Goal: Task Accomplishment & Management: Complete application form

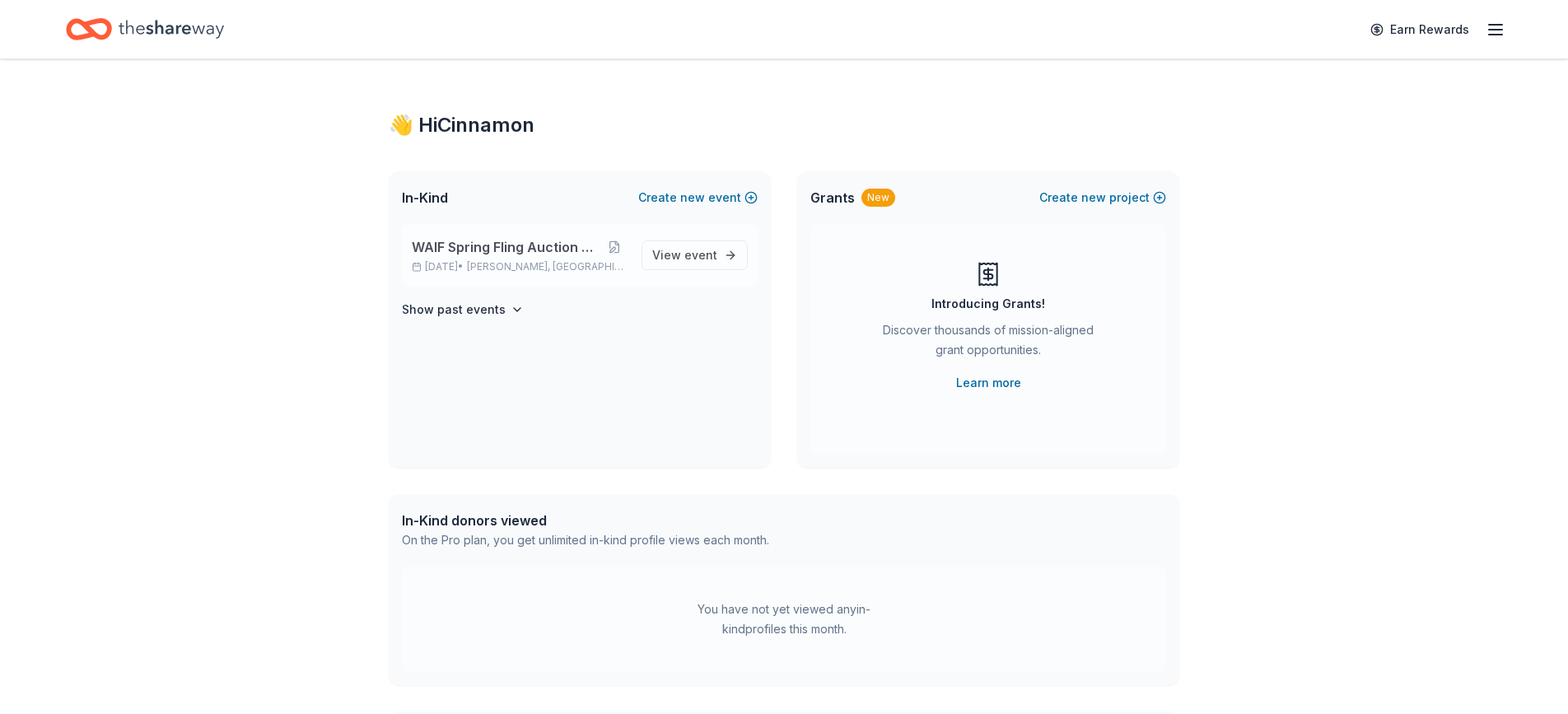
click at [572, 248] on span "WAIF Spring Fling Auction & Dinner" at bounding box center [506, 248] width 190 height 20
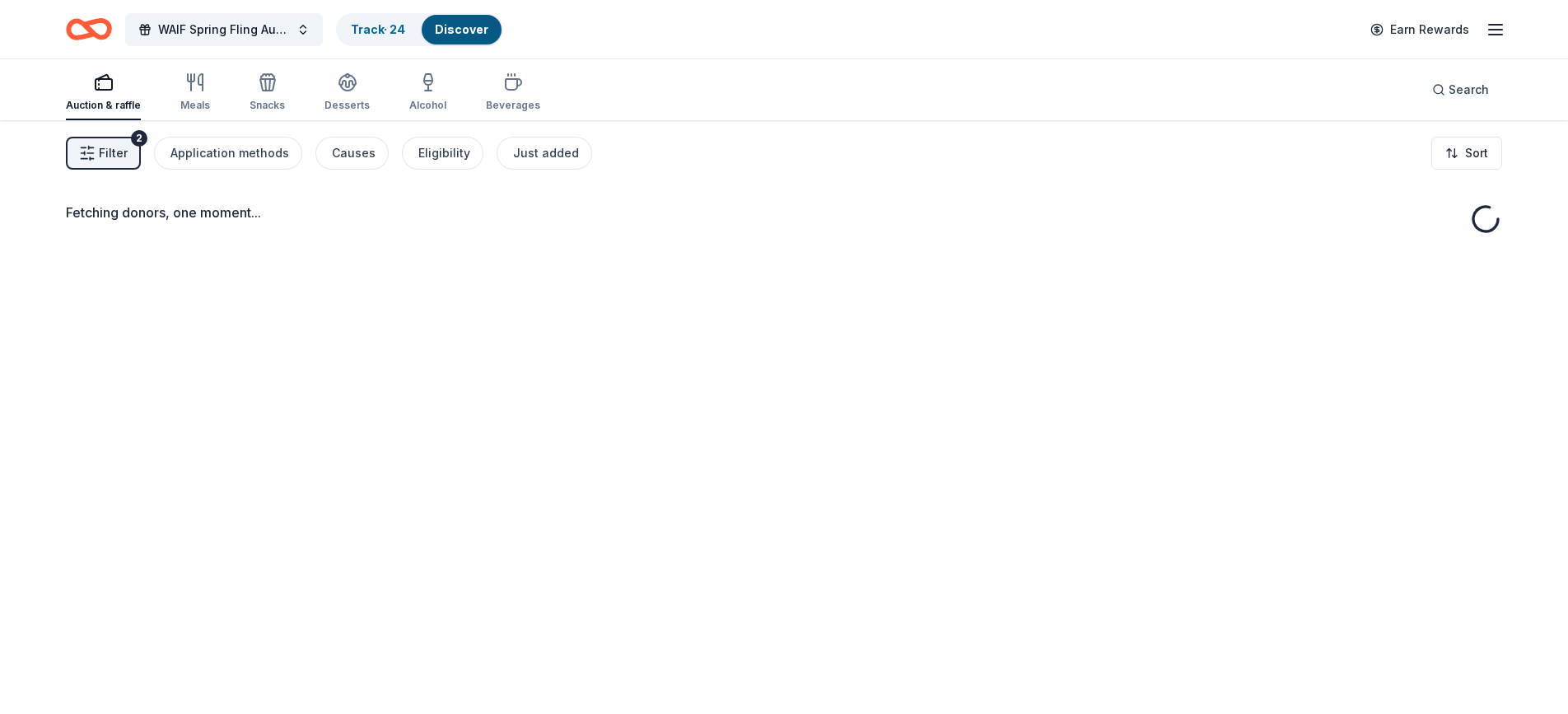
click at [127, 151] on span "Filter" at bounding box center [112, 153] width 29 height 20
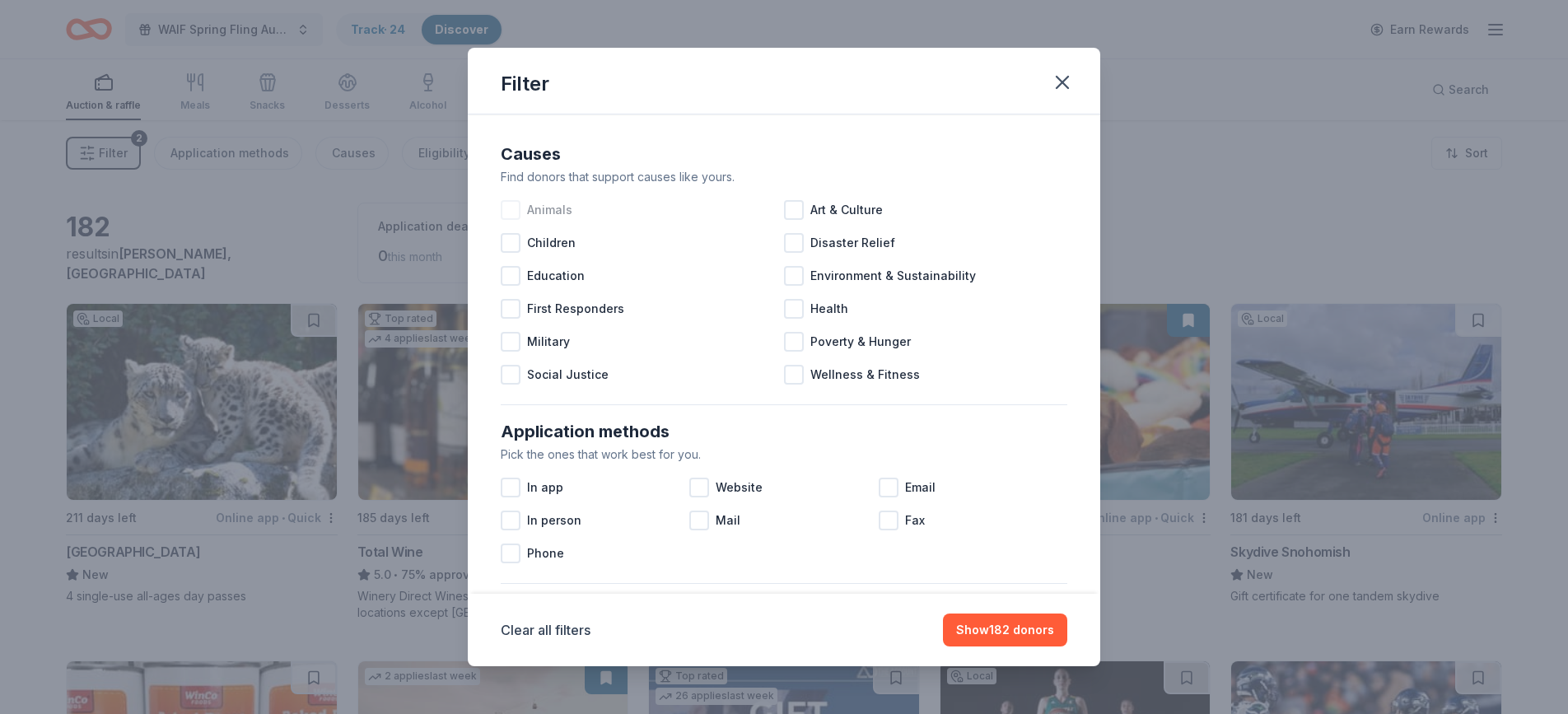
drag, startPoint x: 512, startPoint y: 211, endPoint x: 538, endPoint y: 218, distance: 26.9
click at [512, 211] on div at bounding box center [511, 210] width 20 height 20
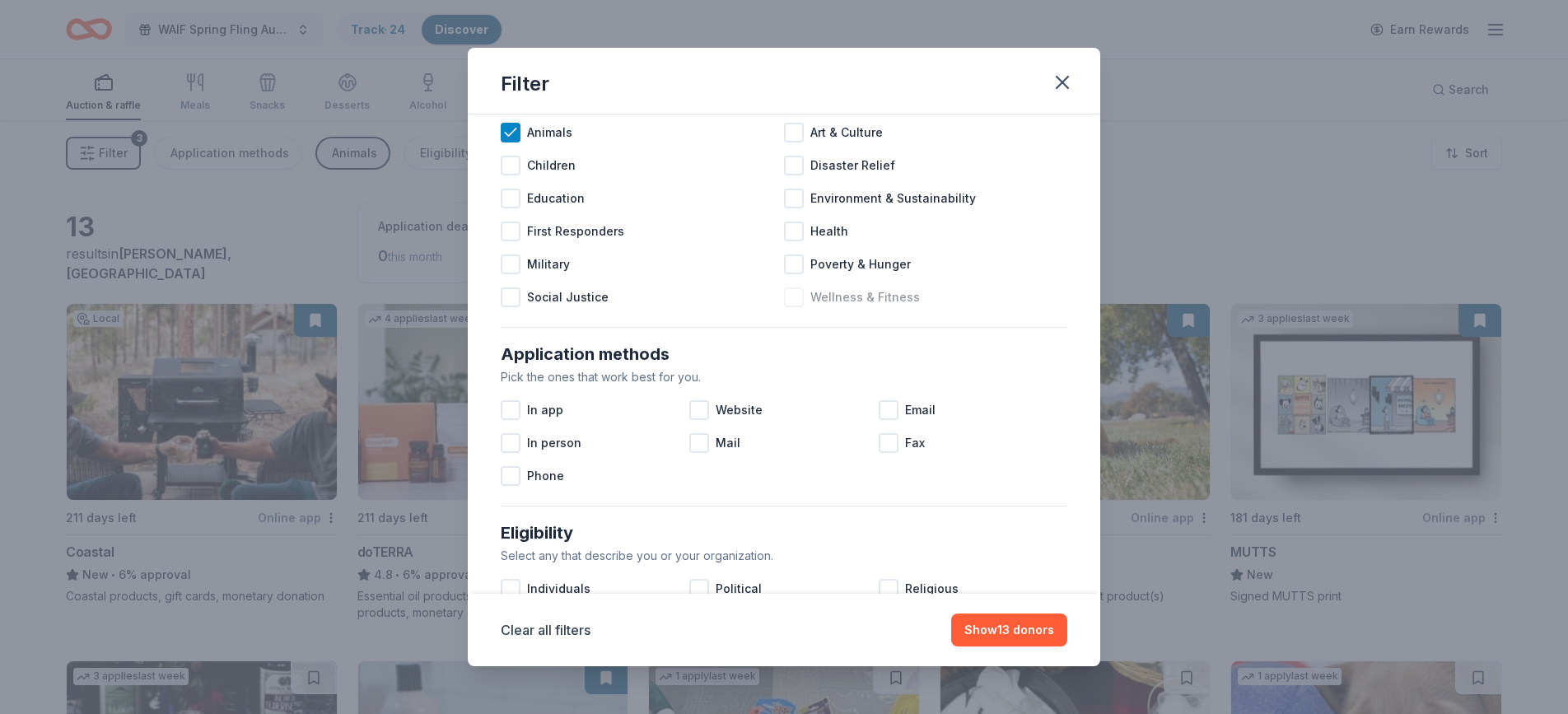
scroll to position [81, 0]
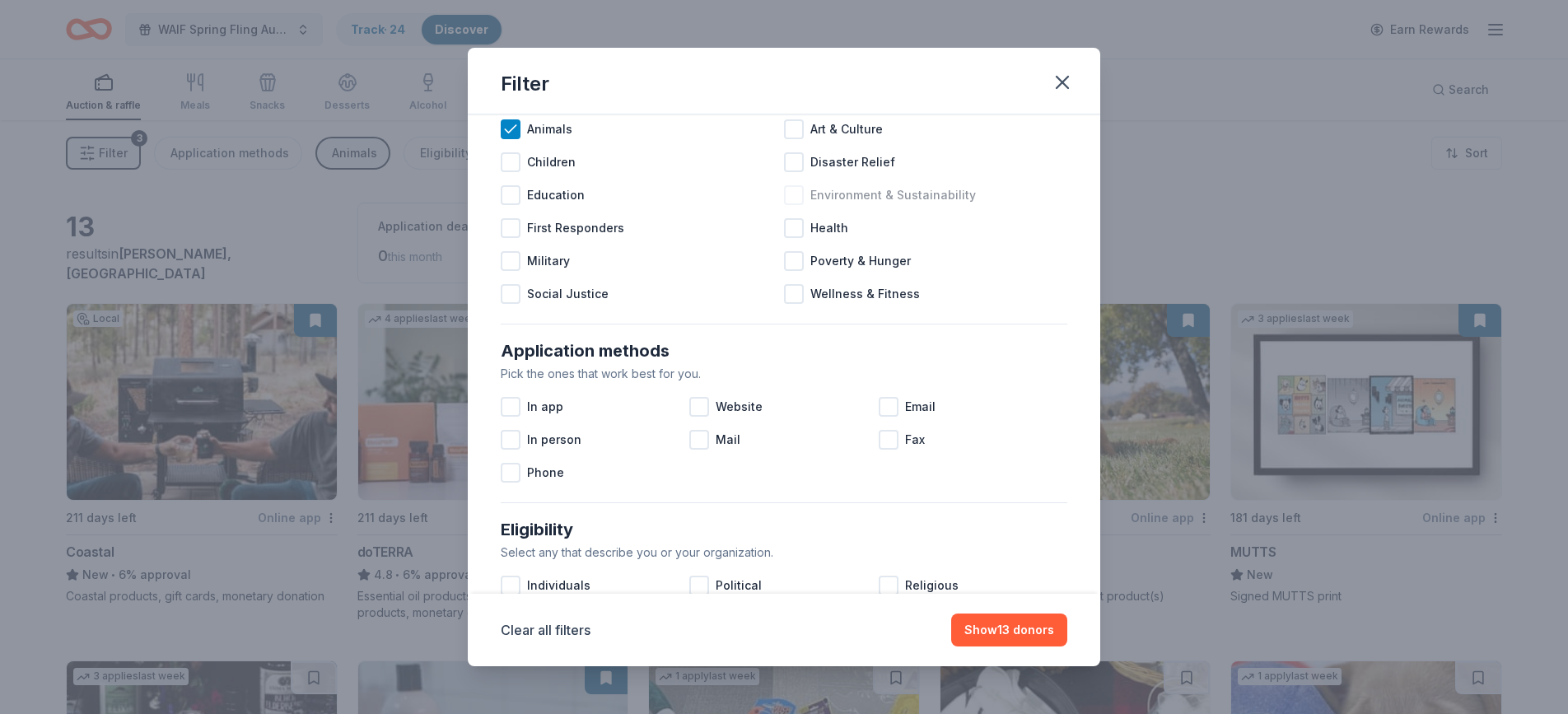
drag, startPoint x: 790, startPoint y: 194, endPoint x: 798, endPoint y: 204, distance: 12.8
click at [790, 194] on div at bounding box center [794, 195] width 20 height 20
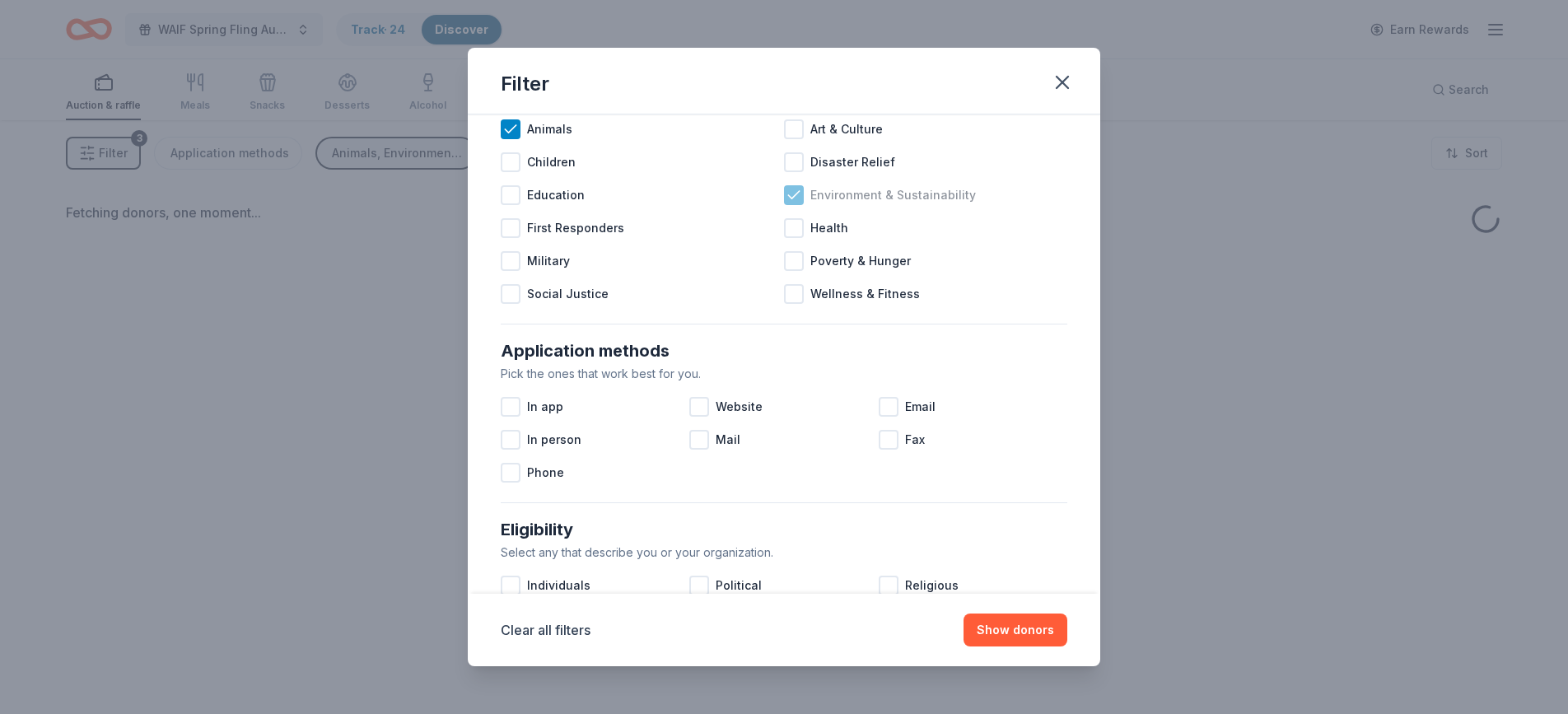
drag, startPoint x: 790, startPoint y: 197, endPoint x: 804, endPoint y: 208, distance: 17.8
click at [791, 197] on icon at bounding box center [793, 194] width 11 height 7
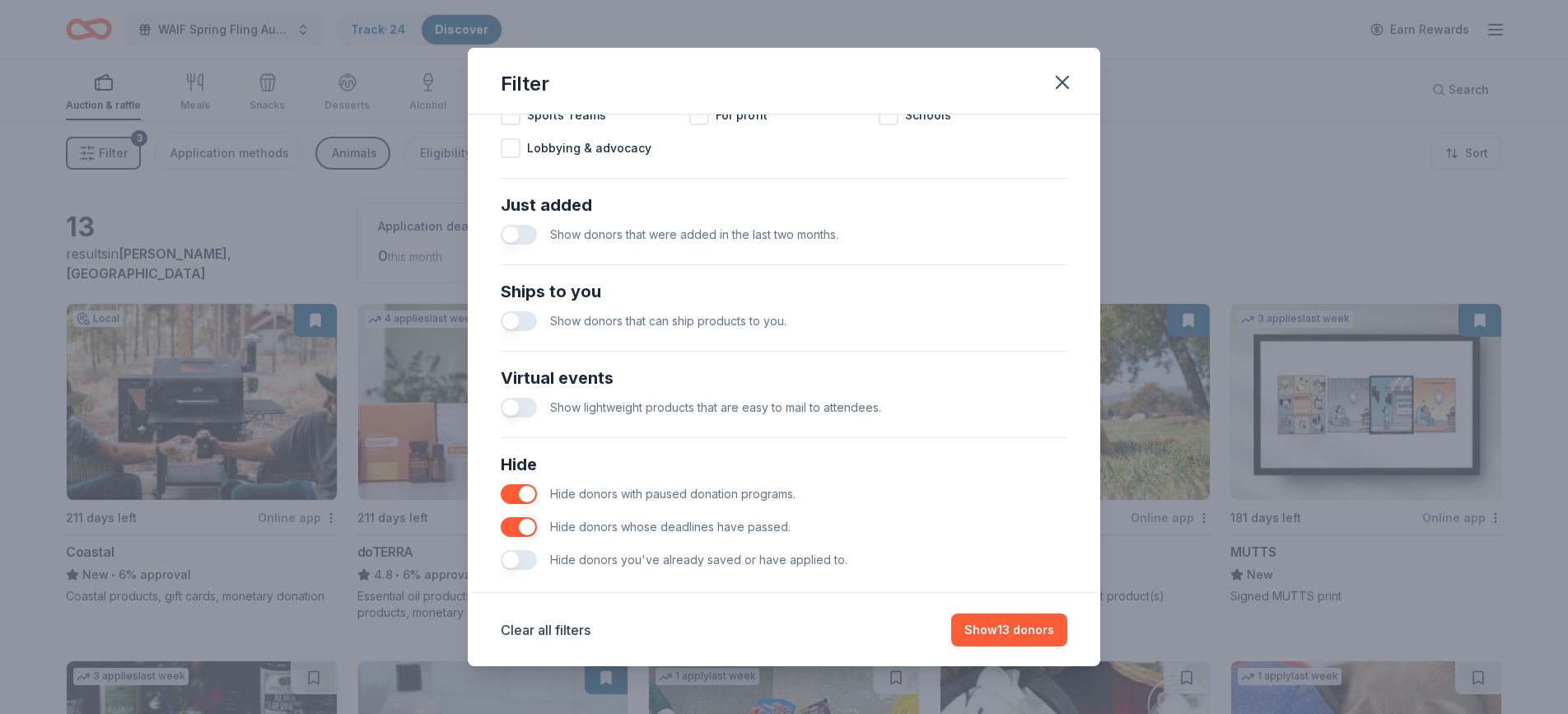
scroll to position [587, 0]
click at [511, 236] on button "button" at bounding box center [519, 233] width 36 height 20
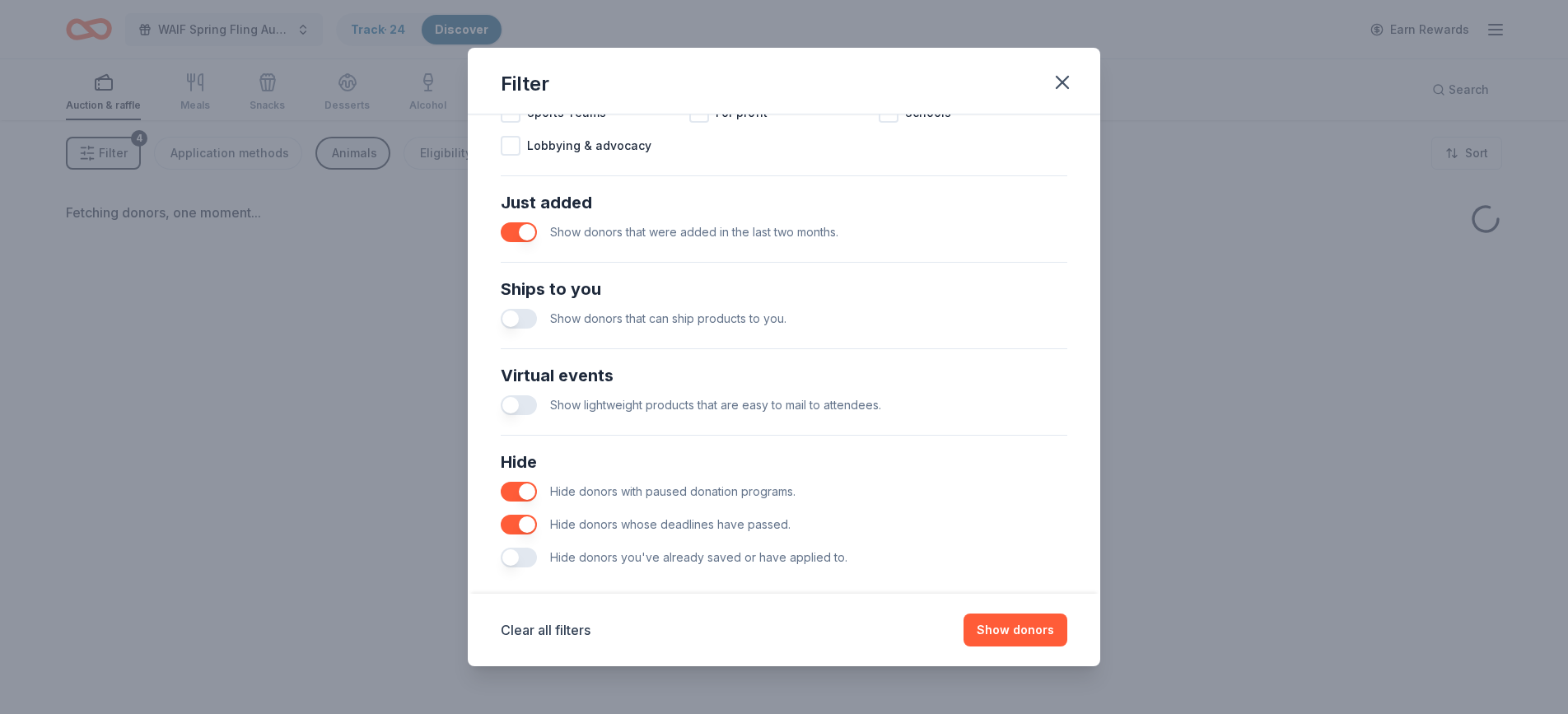
click at [512, 327] on button "button" at bounding box center [519, 319] width 36 height 20
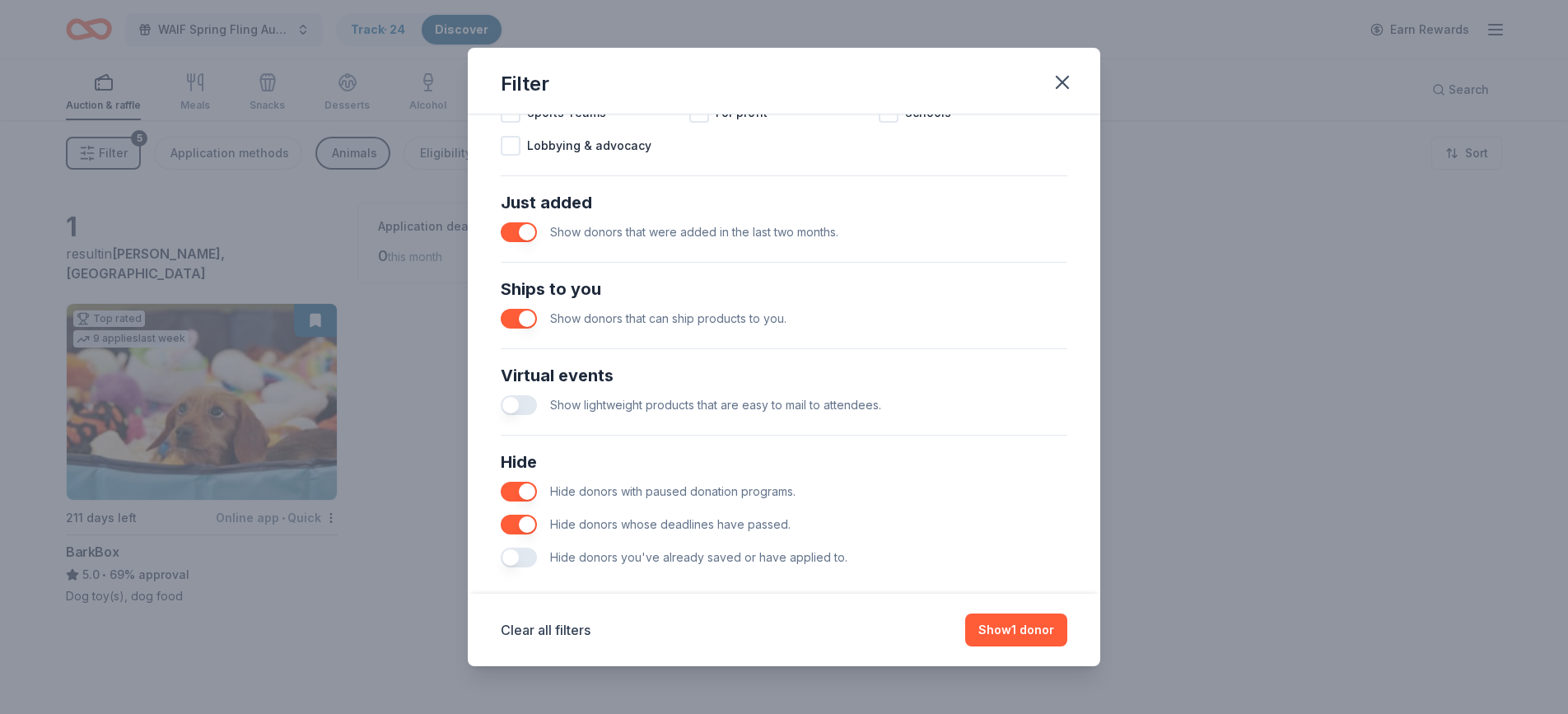
click at [513, 410] on button "button" at bounding box center [519, 406] width 36 height 20
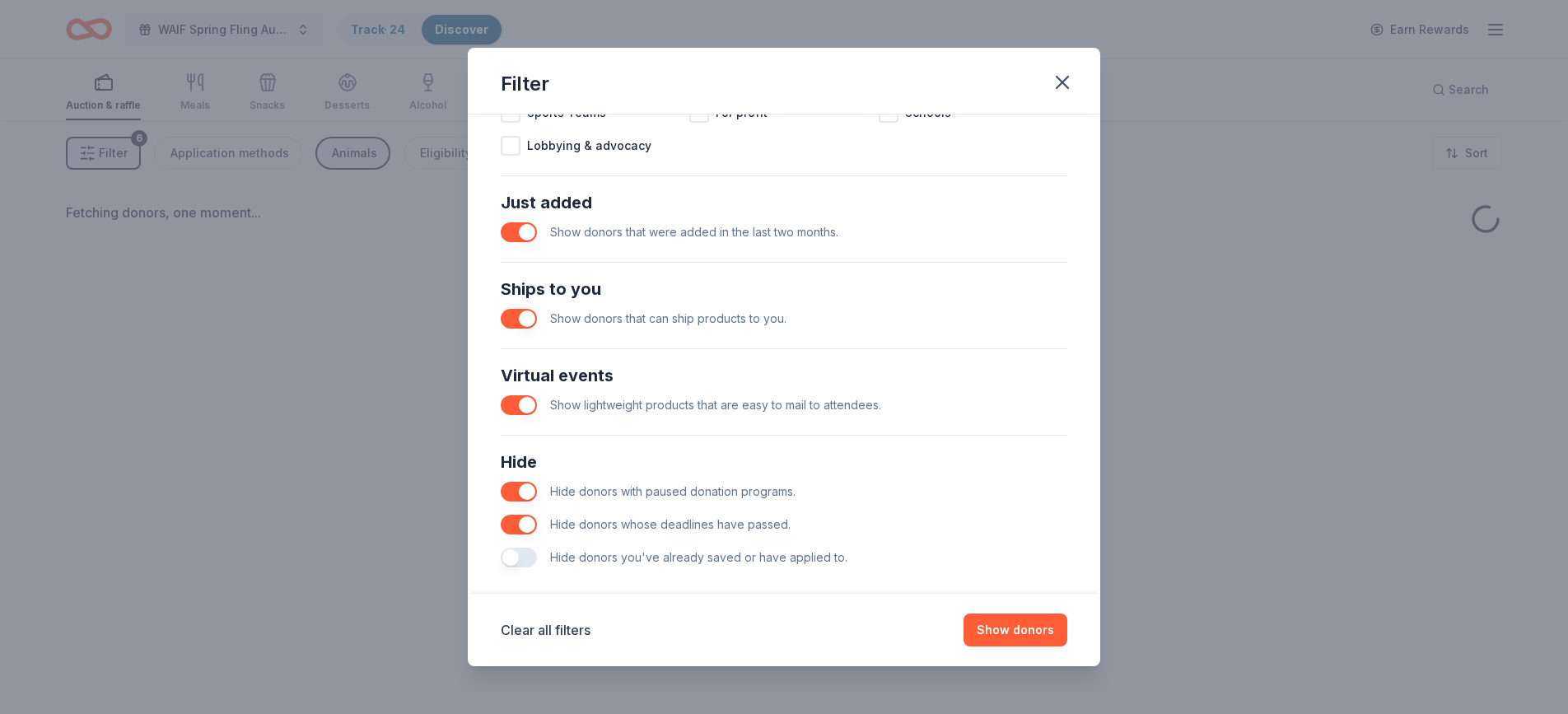
scroll to position [607, 0]
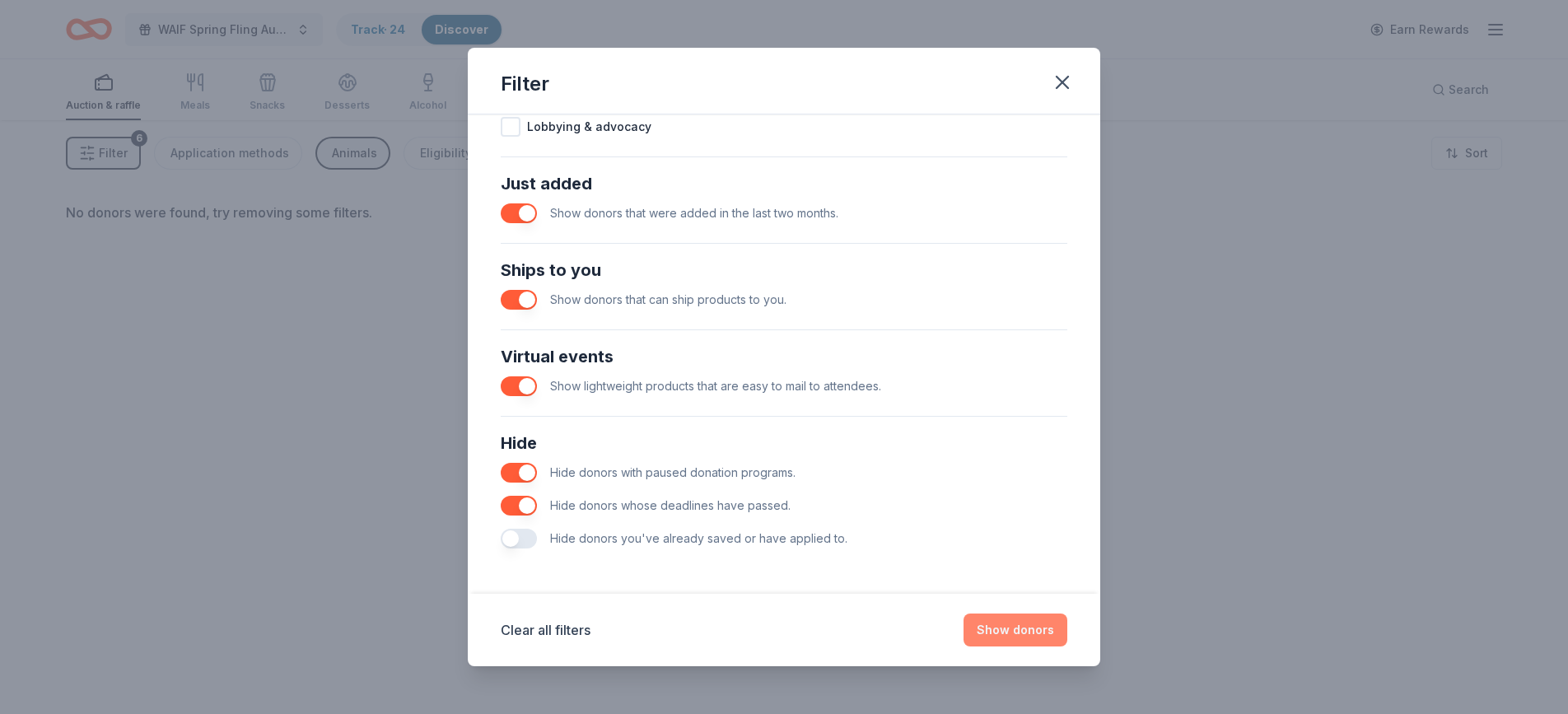
click at [1036, 631] on button "Show donors" at bounding box center [1015, 629] width 103 height 33
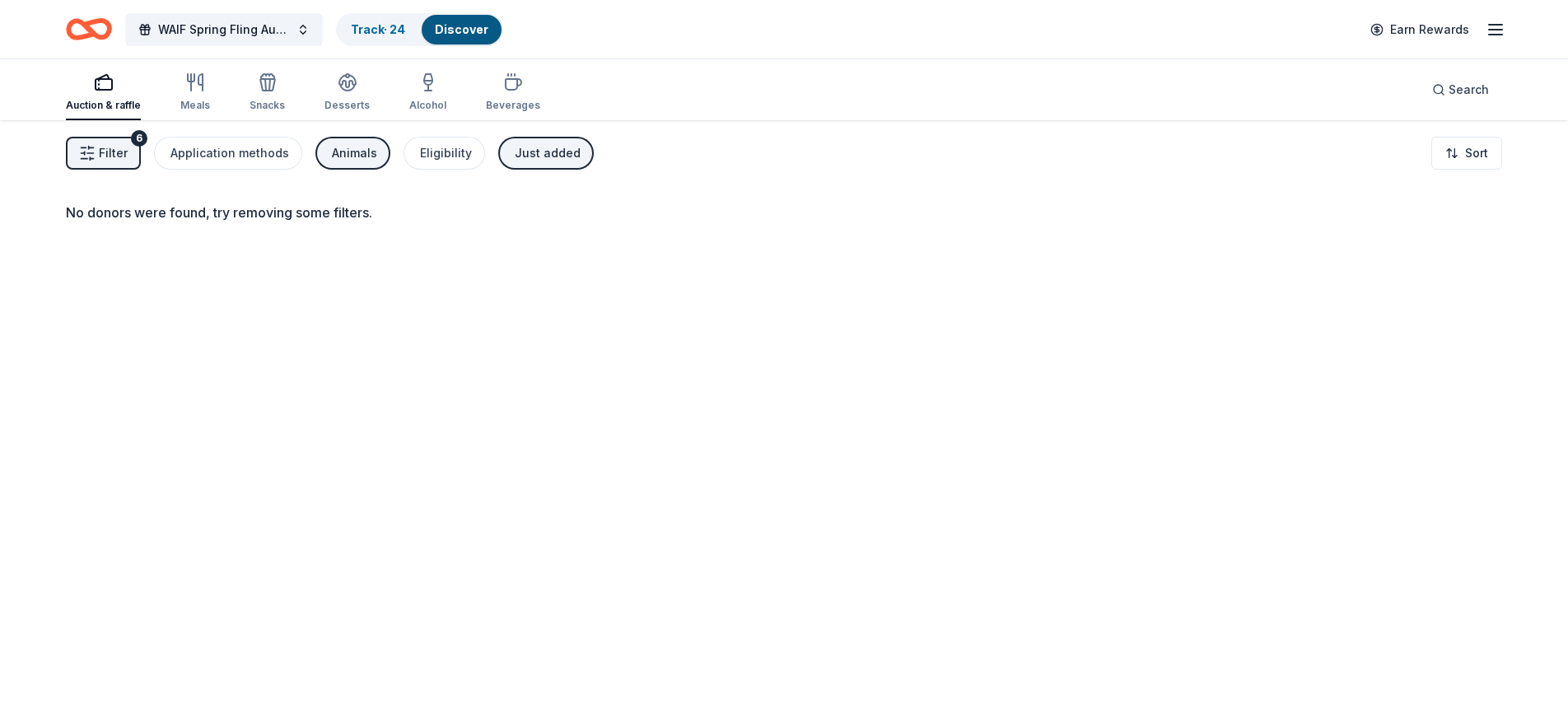
click at [120, 157] on span "Filter" at bounding box center [112, 153] width 29 height 20
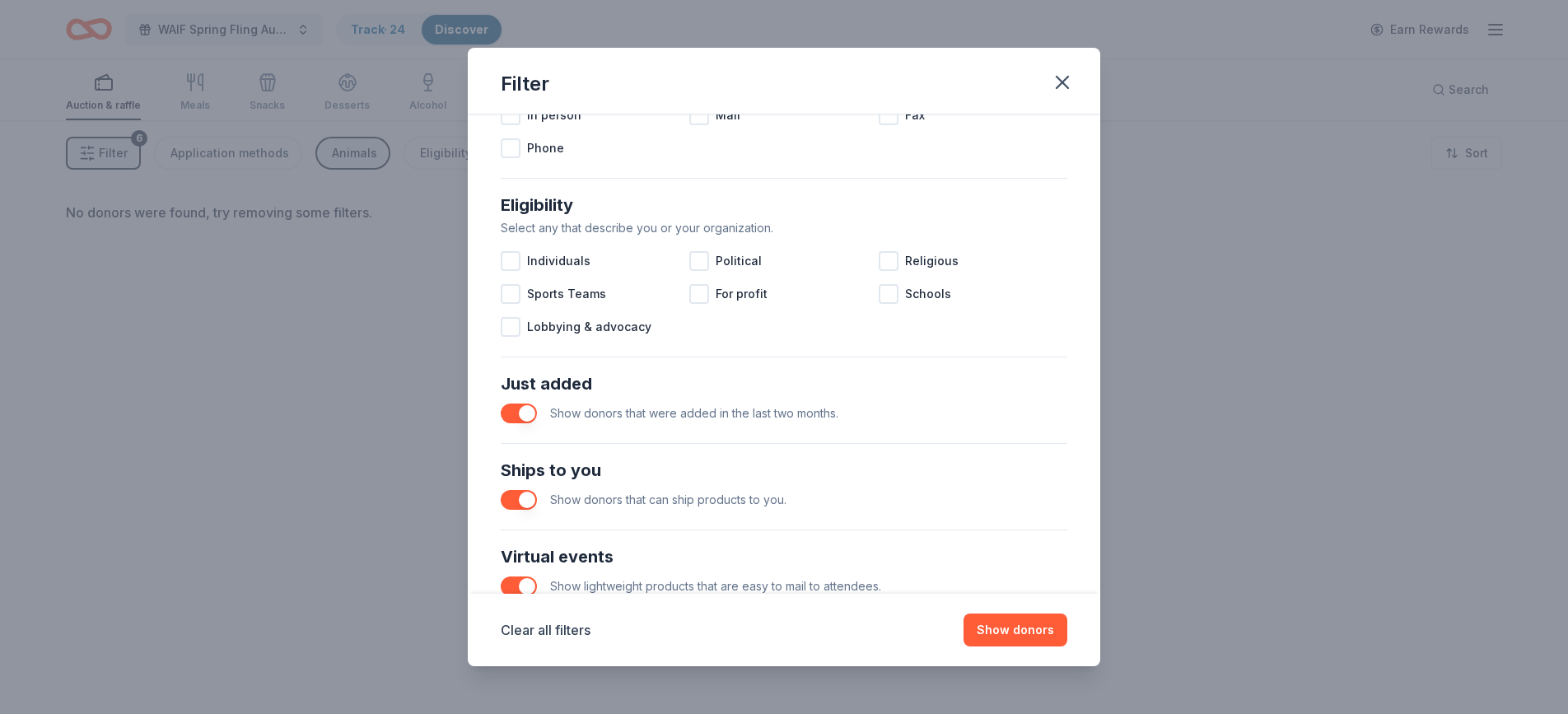
scroll to position [482, 0]
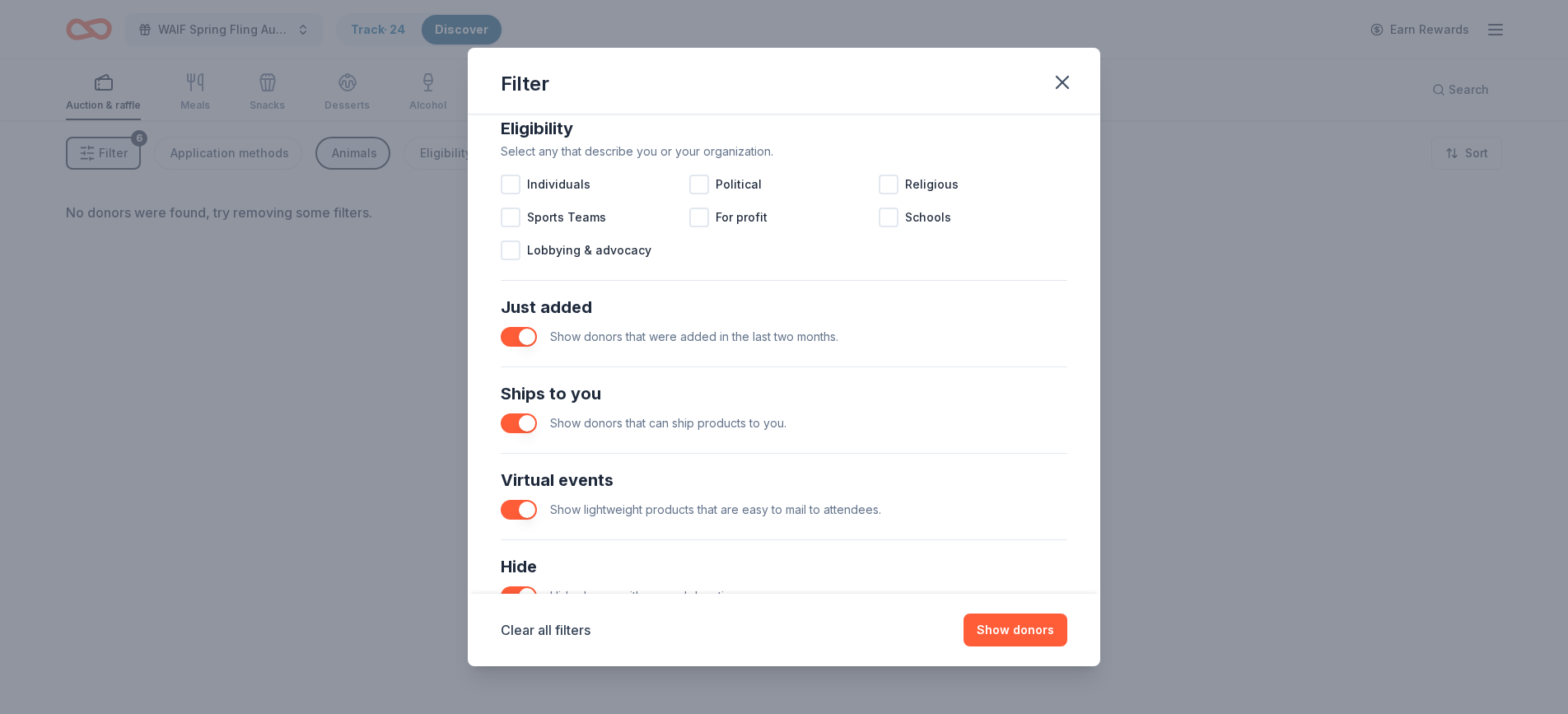
click at [531, 509] on button "button" at bounding box center [519, 510] width 36 height 20
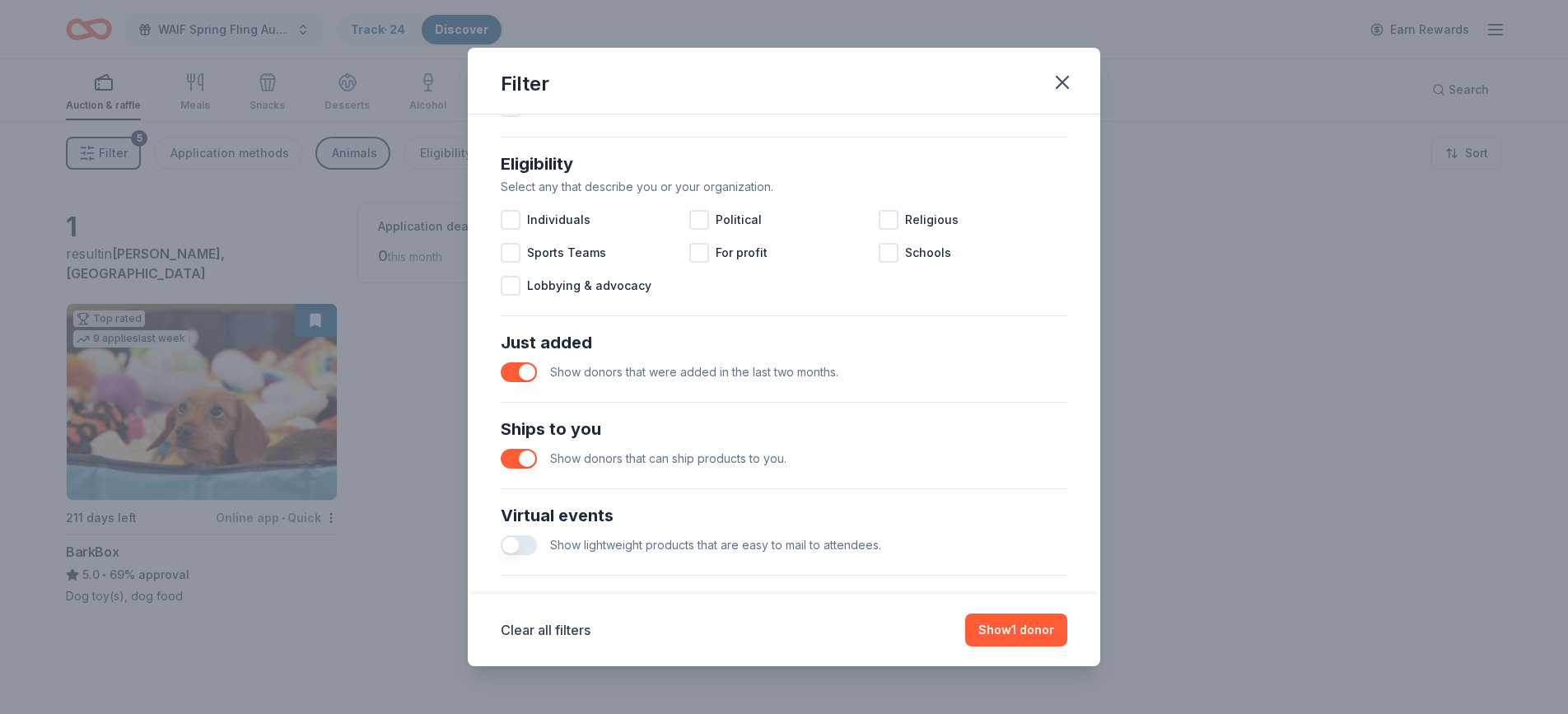
scroll to position [433, 0]
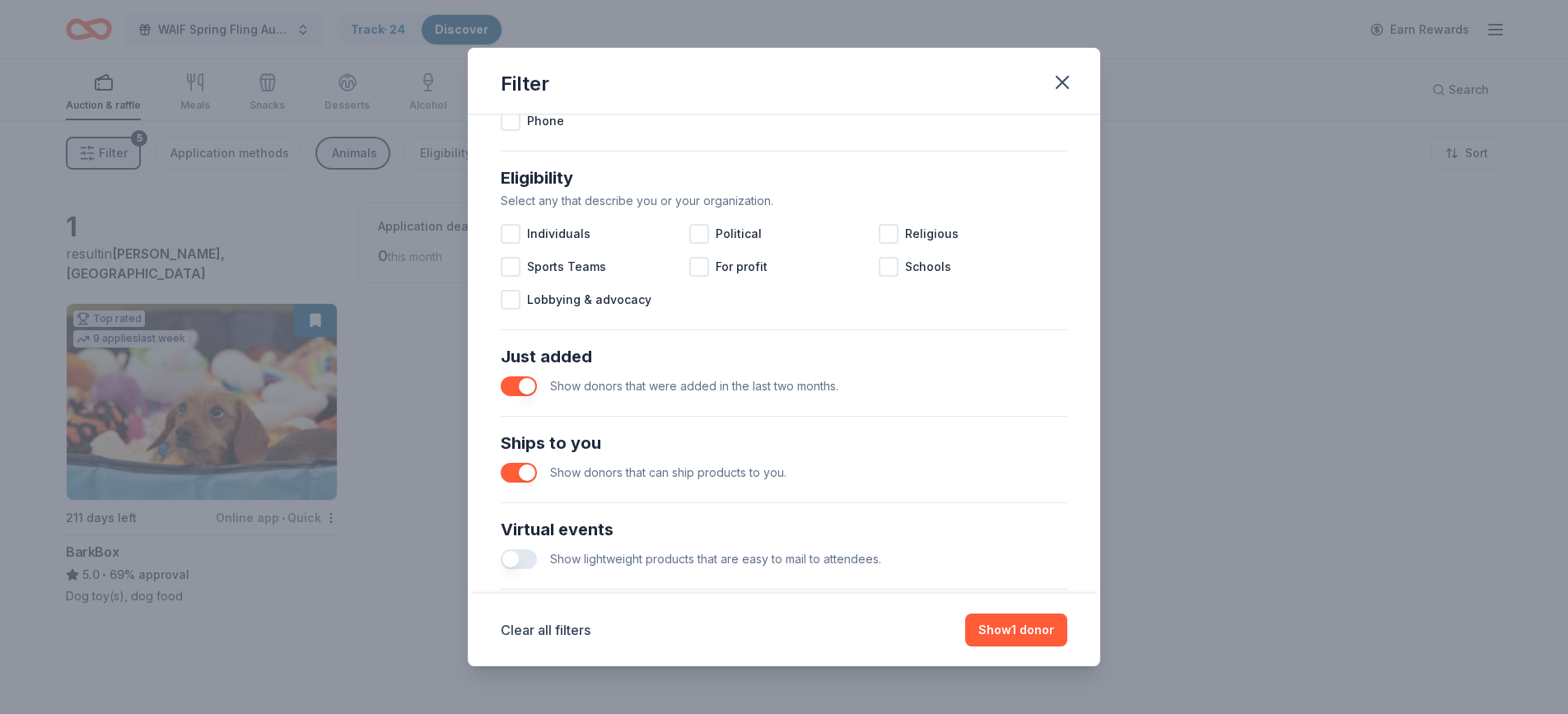
click at [528, 387] on button "button" at bounding box center [519, 387] width 36 height 20
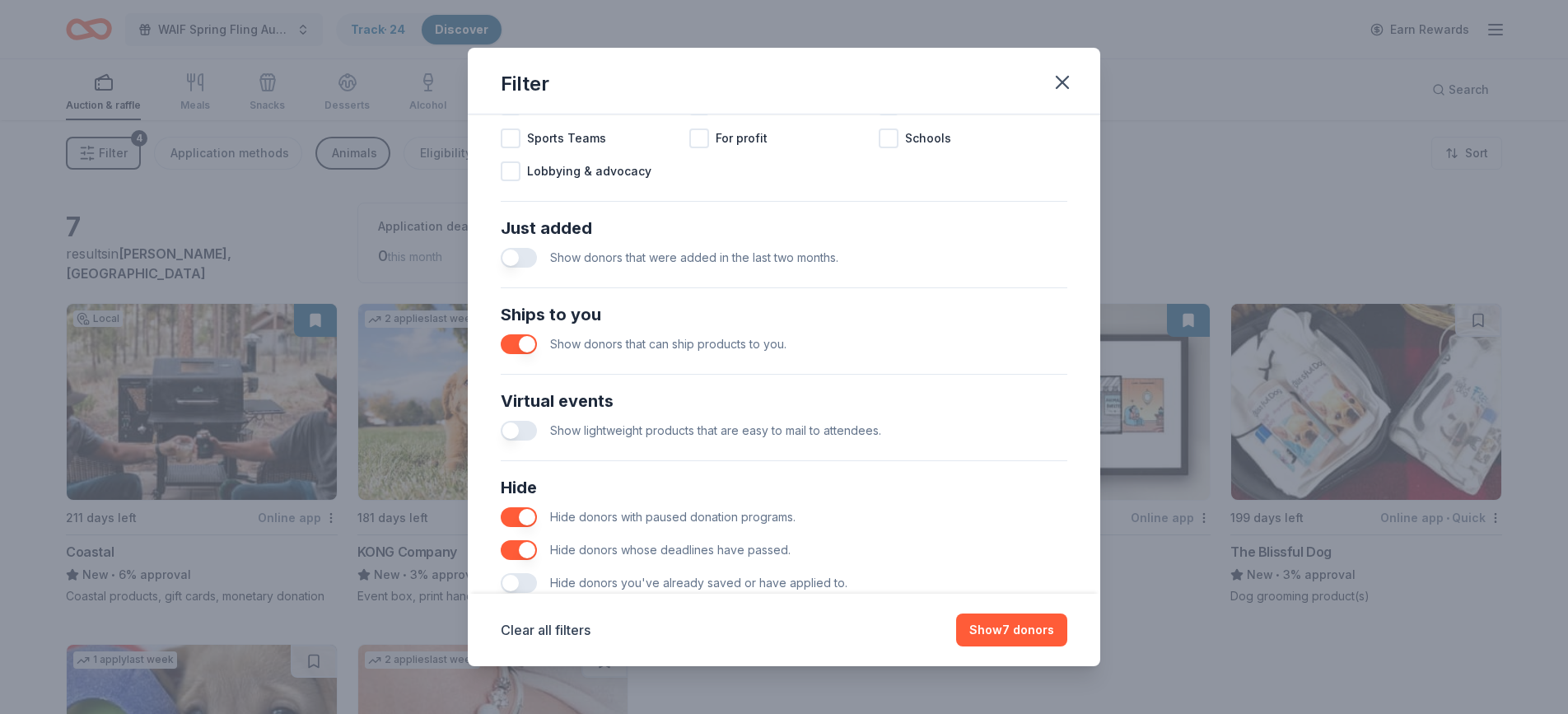
scroll to position [607, 0]
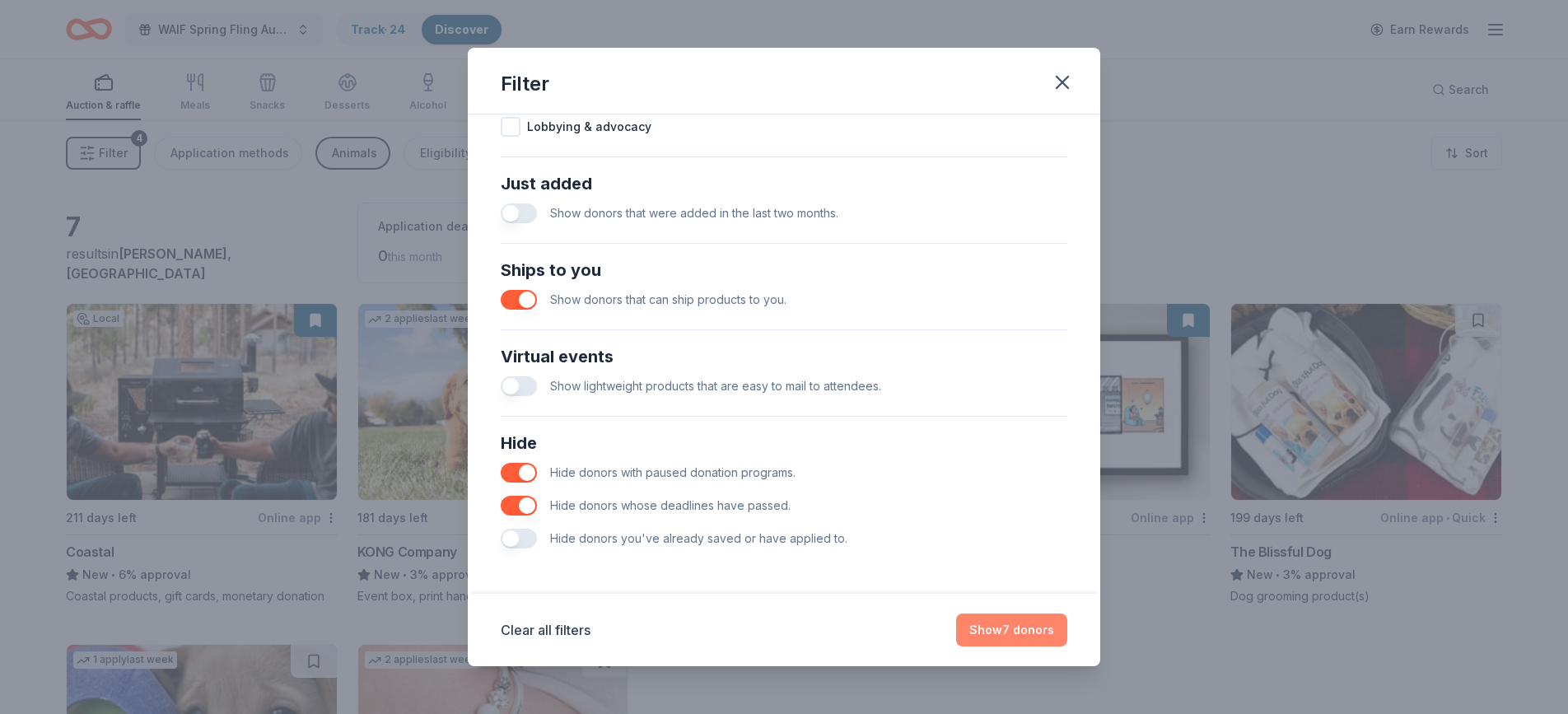
click at [1037, 627] on button "Show 7 donors" at bounding box center [1012, 629] width 111 height 33
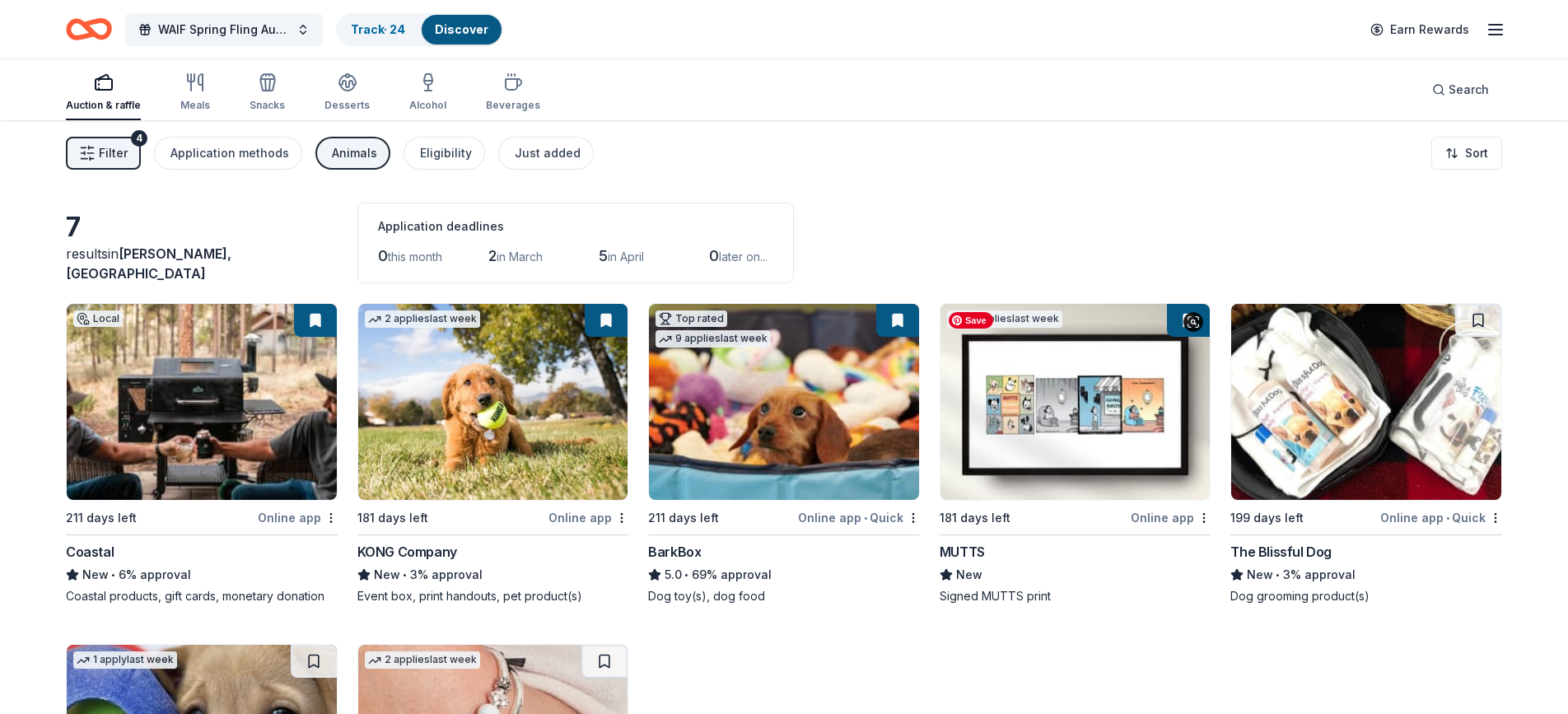
click at [1076, 453] on img at bounding box center [1076, 402] width 270 height 196
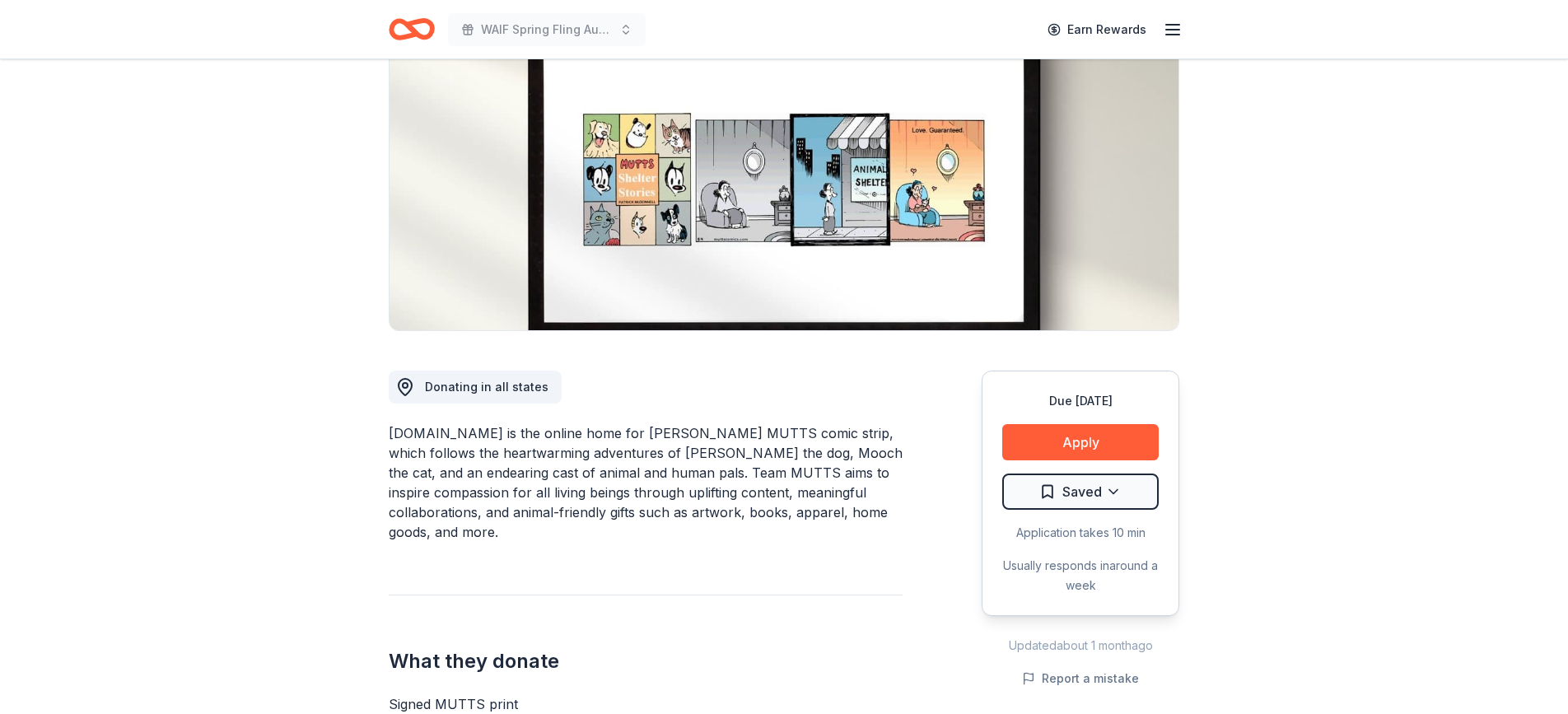
scroll to position [165, 0]
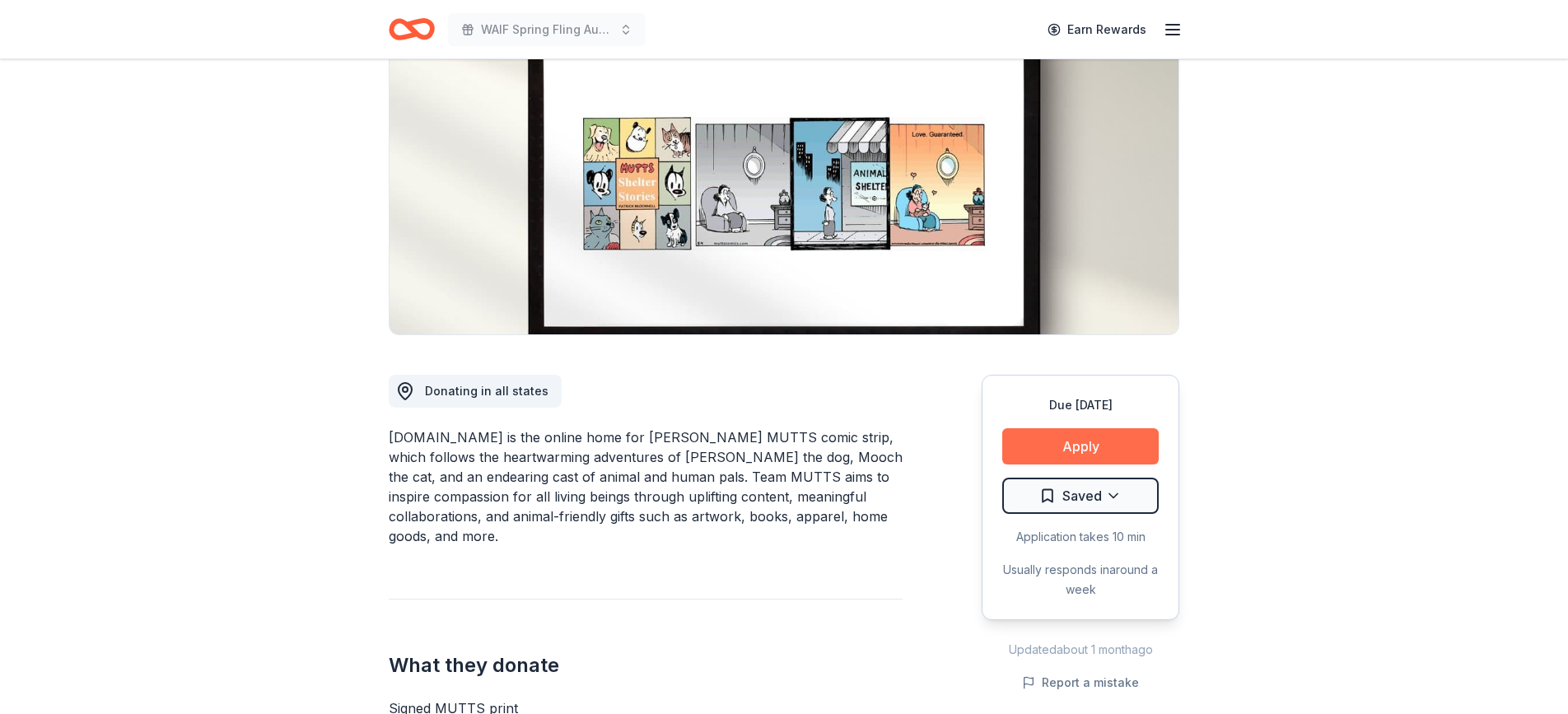
click at [1093, 445] on button "Apply" at bounding box center [1080, 446] width 156 height 36
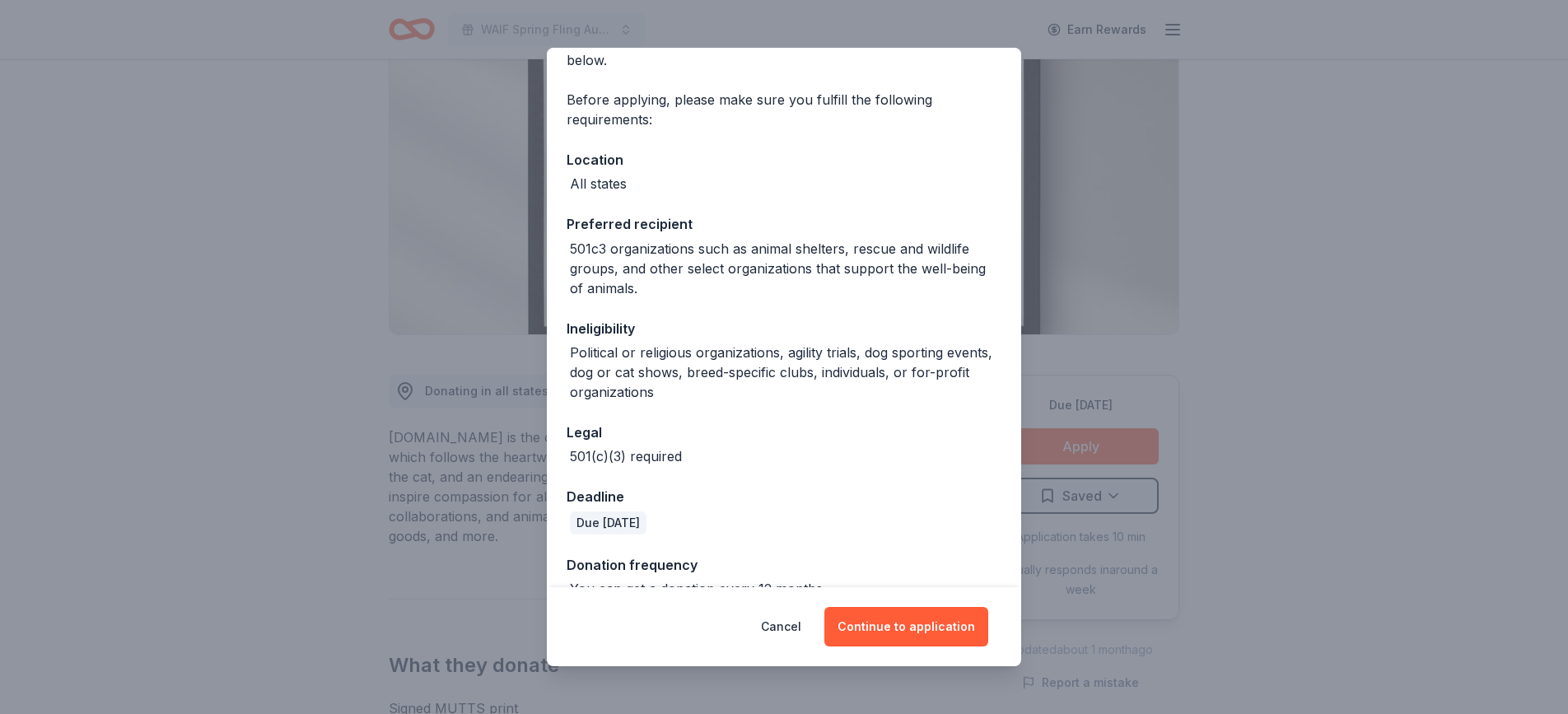
scroll to position [128, 0]
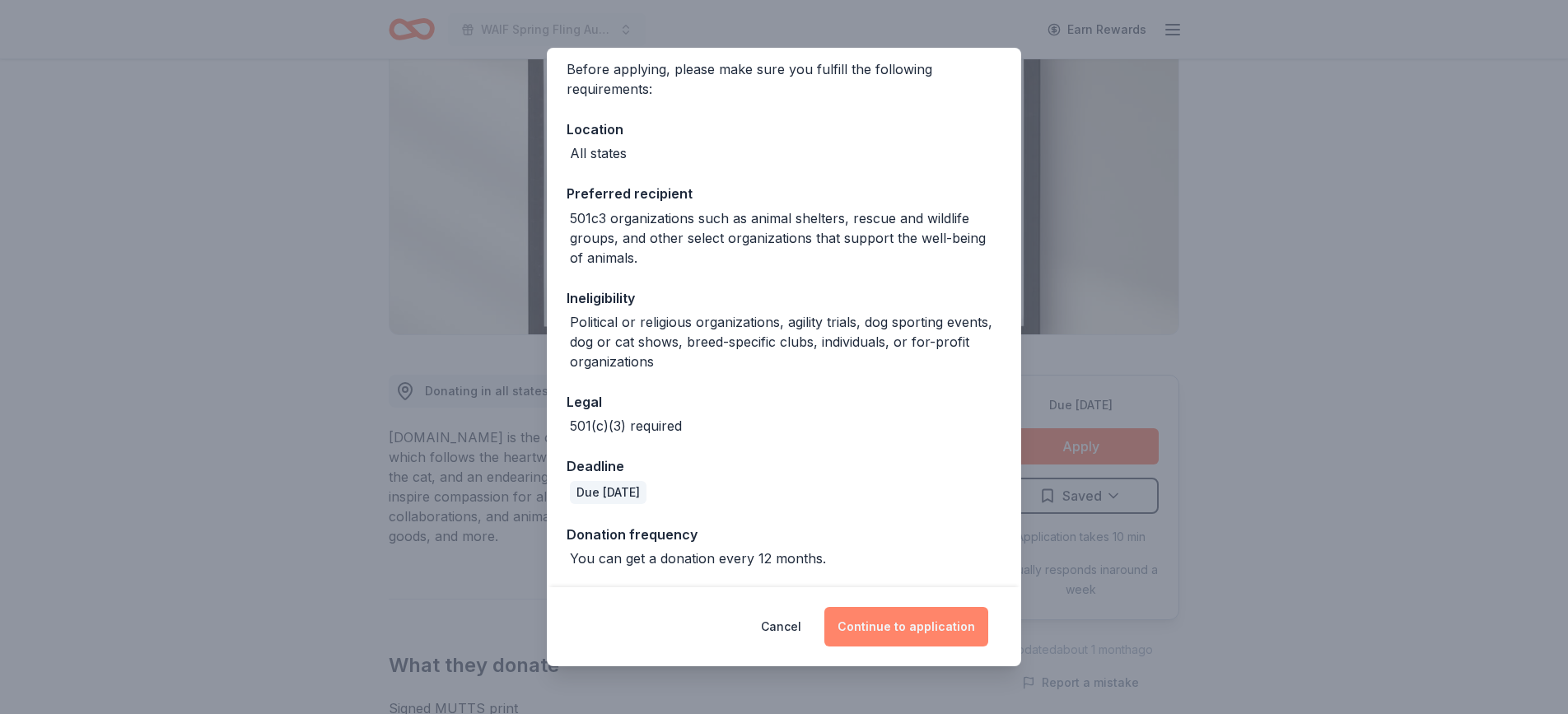
click at [913, 623] on button "Continue to application" at bounding box center [906, 626] width 164 height 40
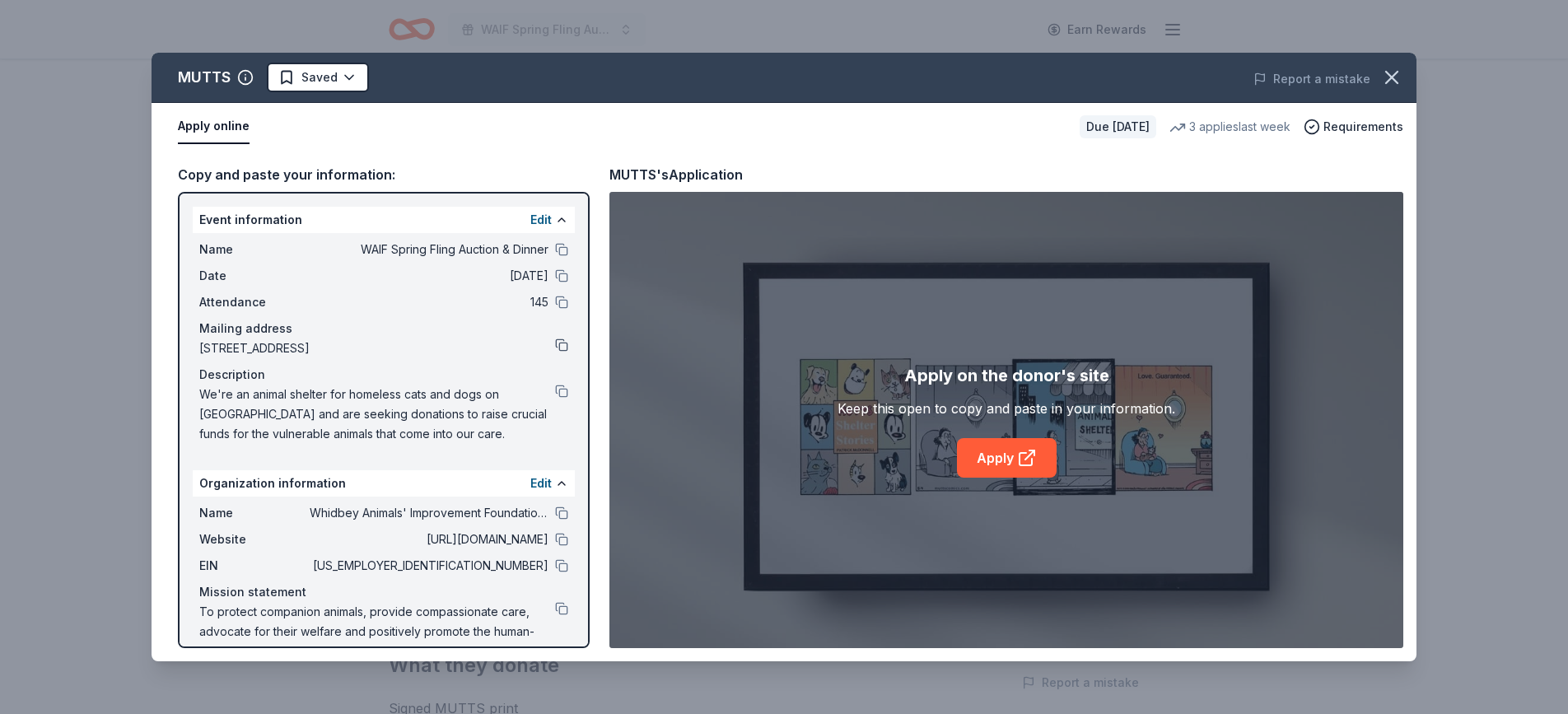
click at [559, 348] on button at bounding box center [561, 344] width 13 height 13
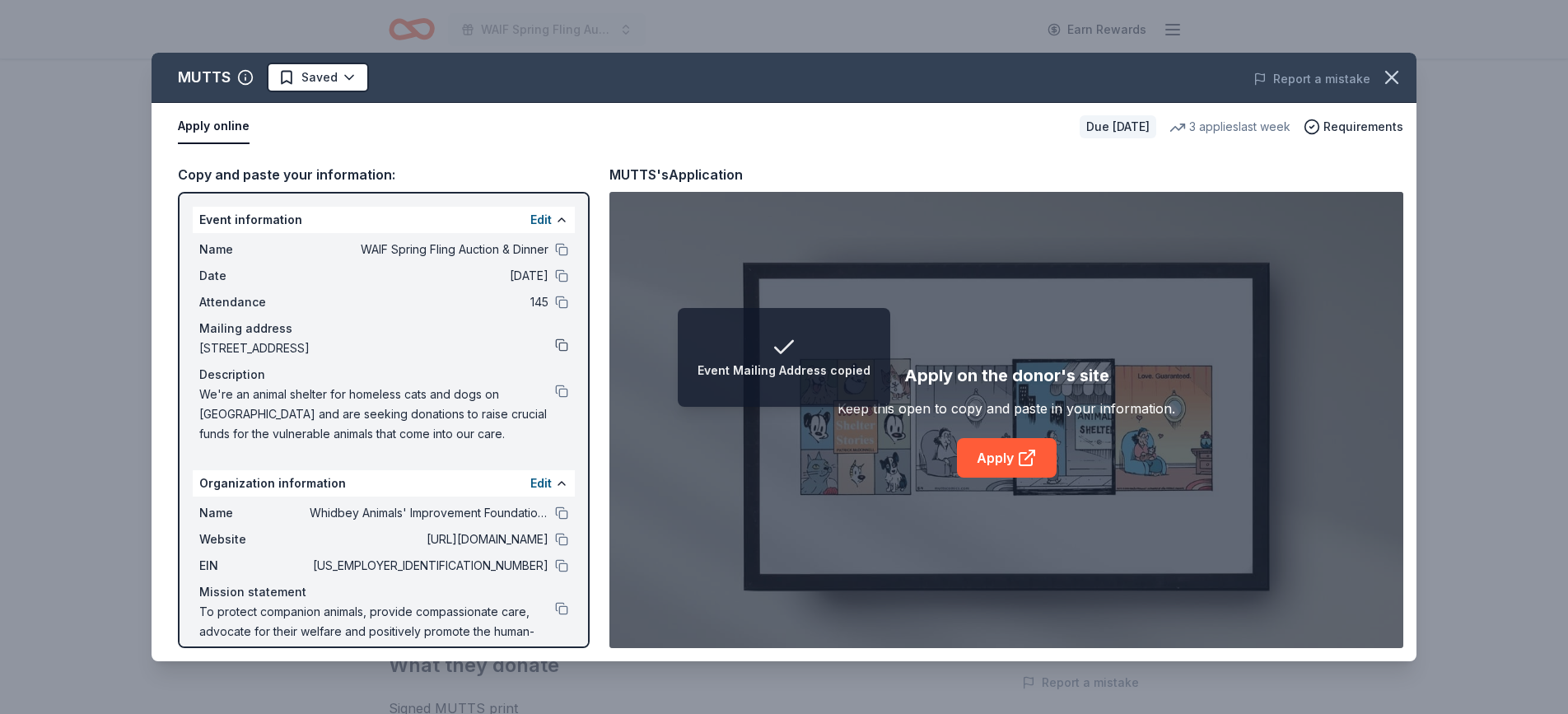
click at [559, 347] on button at bounding box center [561, 344] width 13 height 13
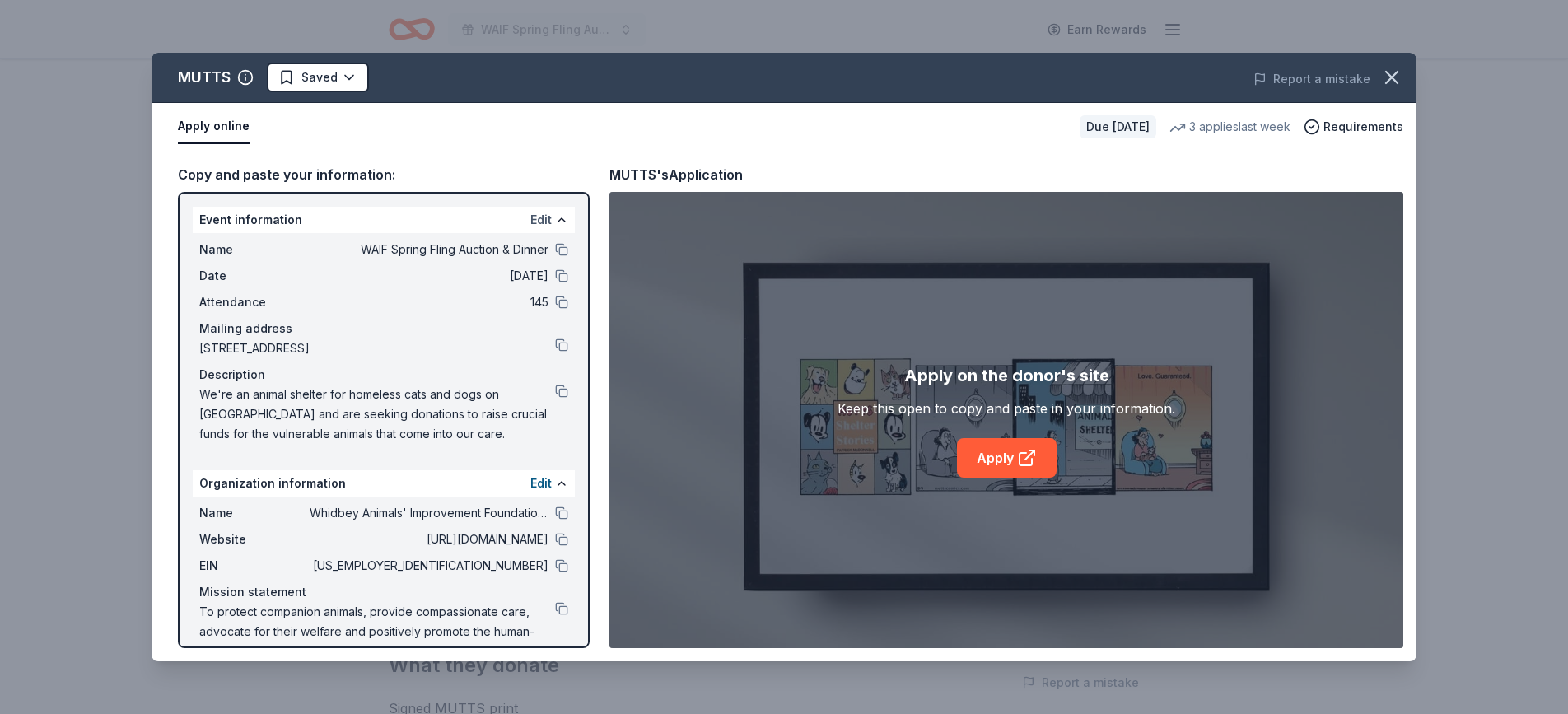
click at [540, 218] on button "Edit" at bounding box center [541, 220] width 22 height 20
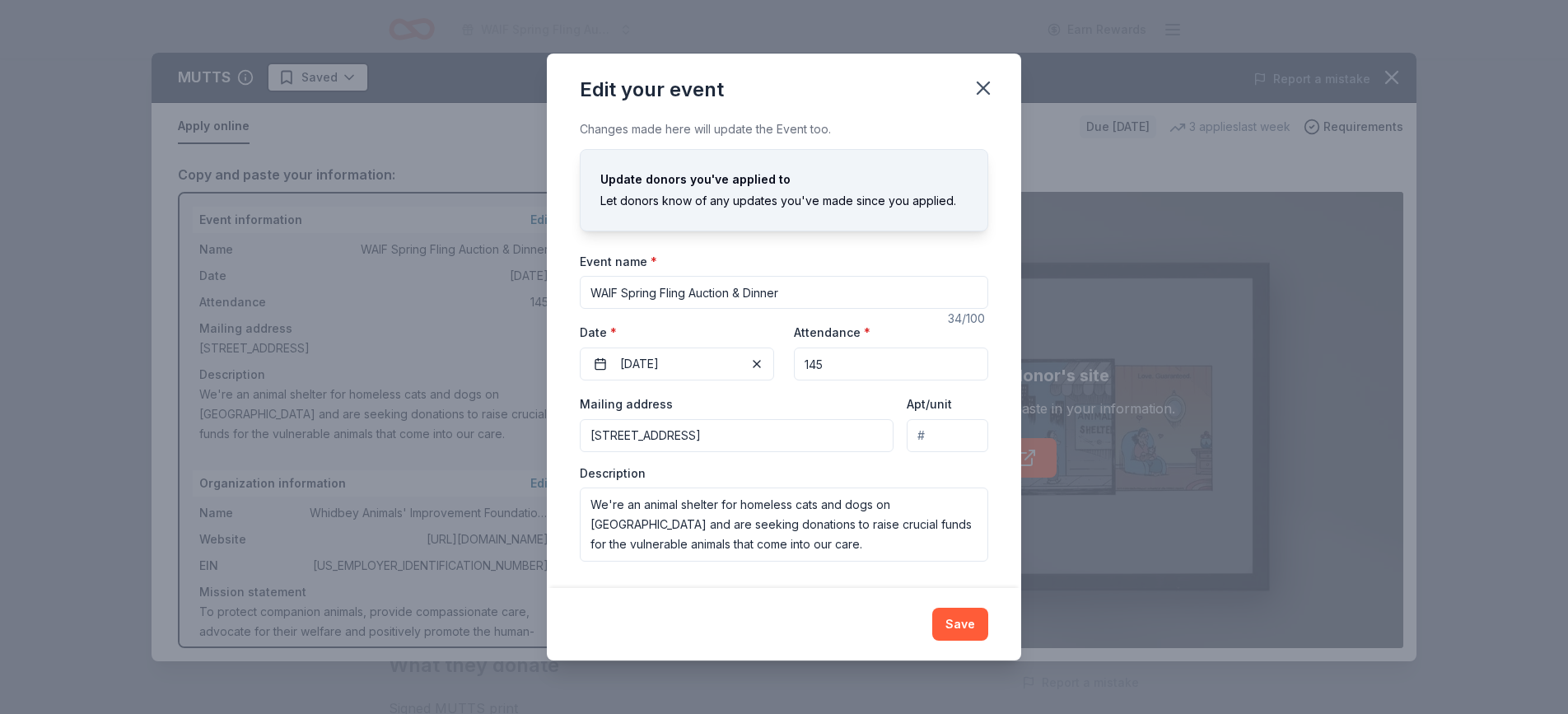
click at [943, 436] on input "Apt/unit" at bounding box center [948, 436] width 82 height 33
type input "#1108"
click at [610, 430] on input "60 Park Road, Coupeville, WA, 98239" at bounding box center [737, 436] width 314 height 33
type input "60 Park Road, Coupeville, WA, 98239"
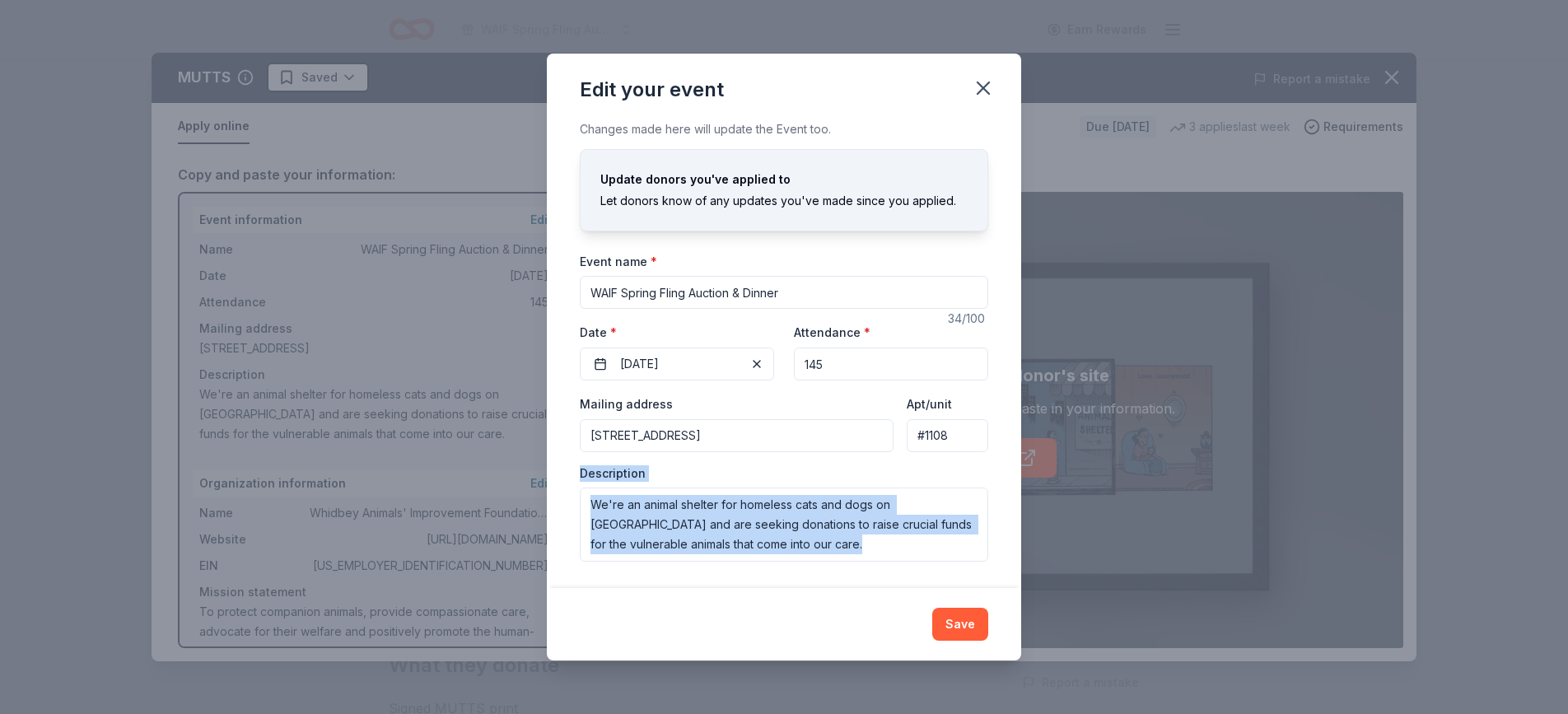
click at [966, 622] on button "Save" at bounding box center [960, 624] width 56 height 33
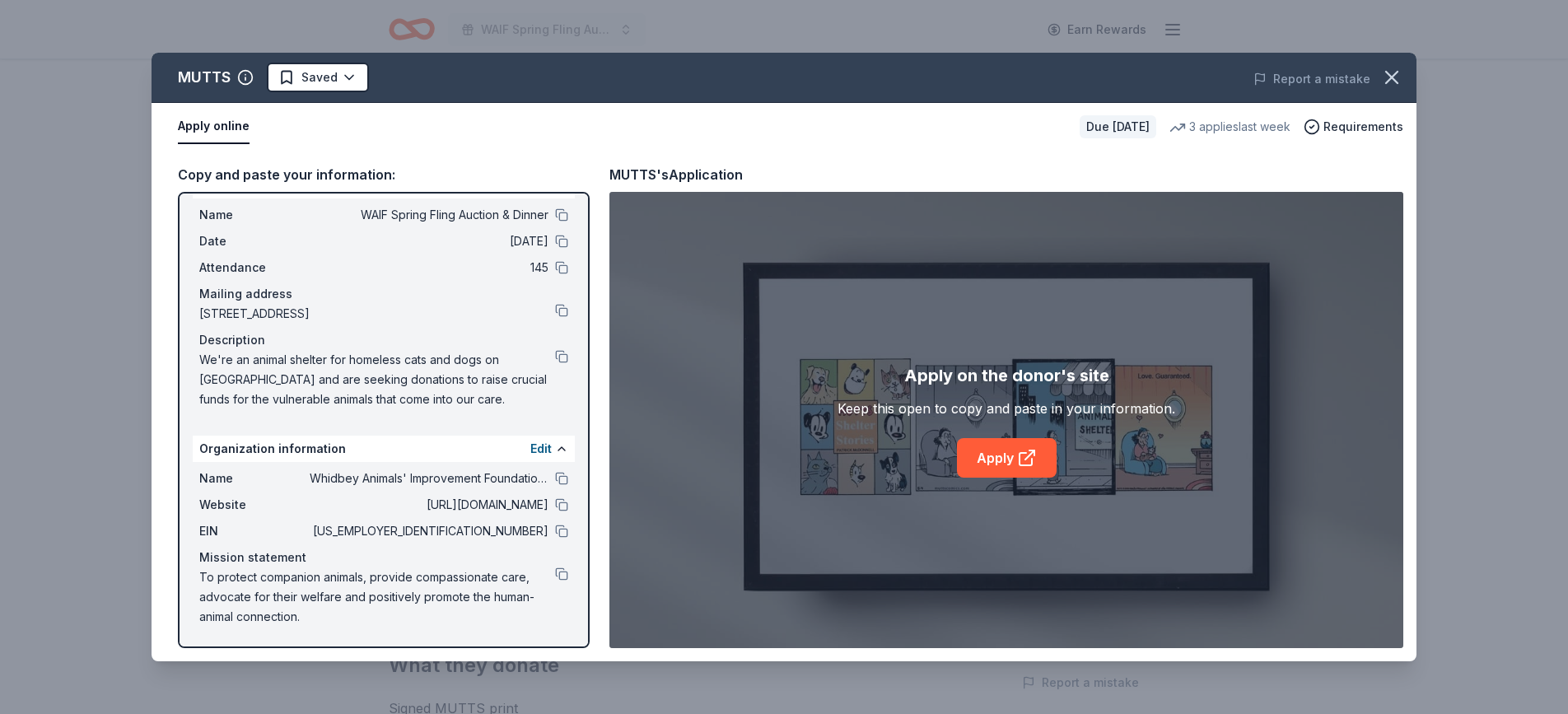
scroll to position [0, 0]
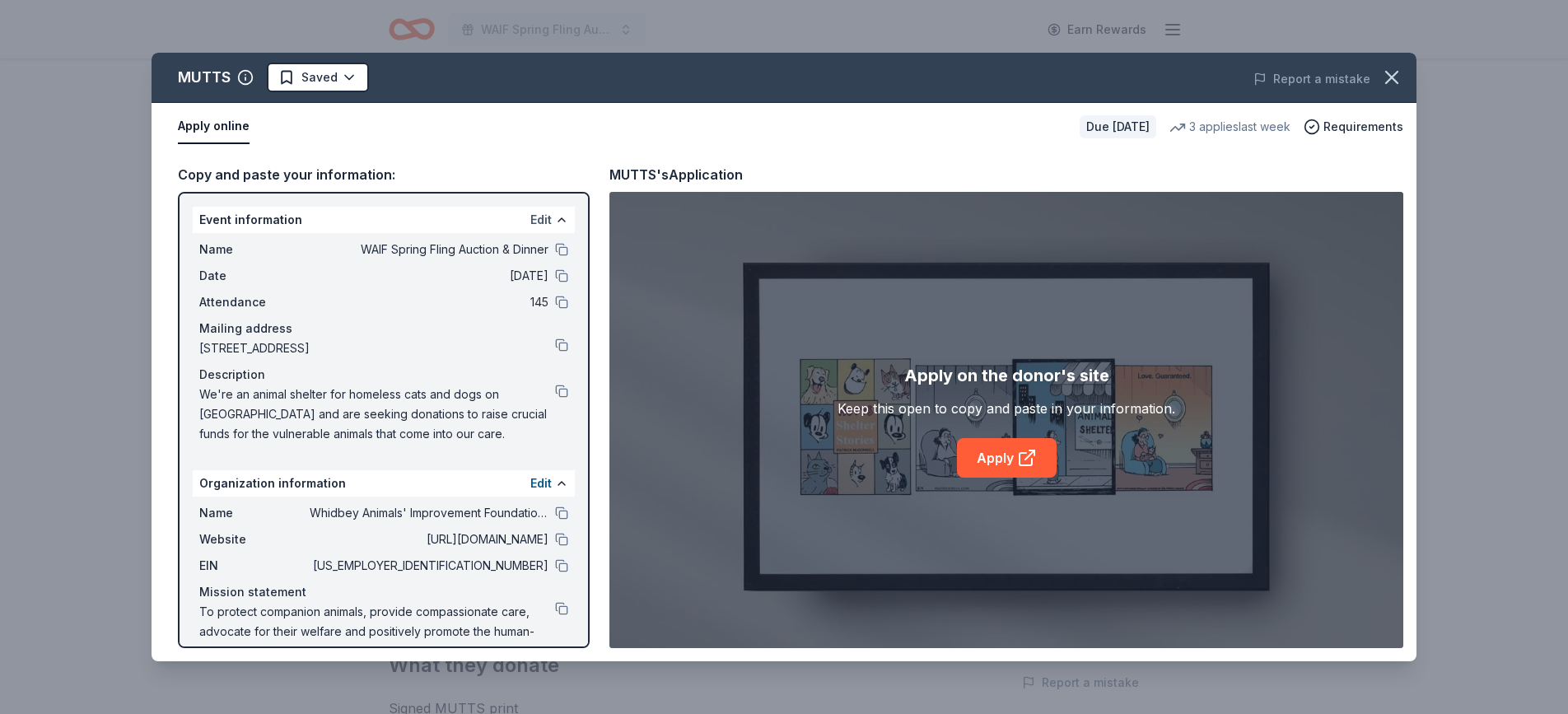
click at [540, 223] on button "Edit" at bounding box center [541, 220] width 22 height 20
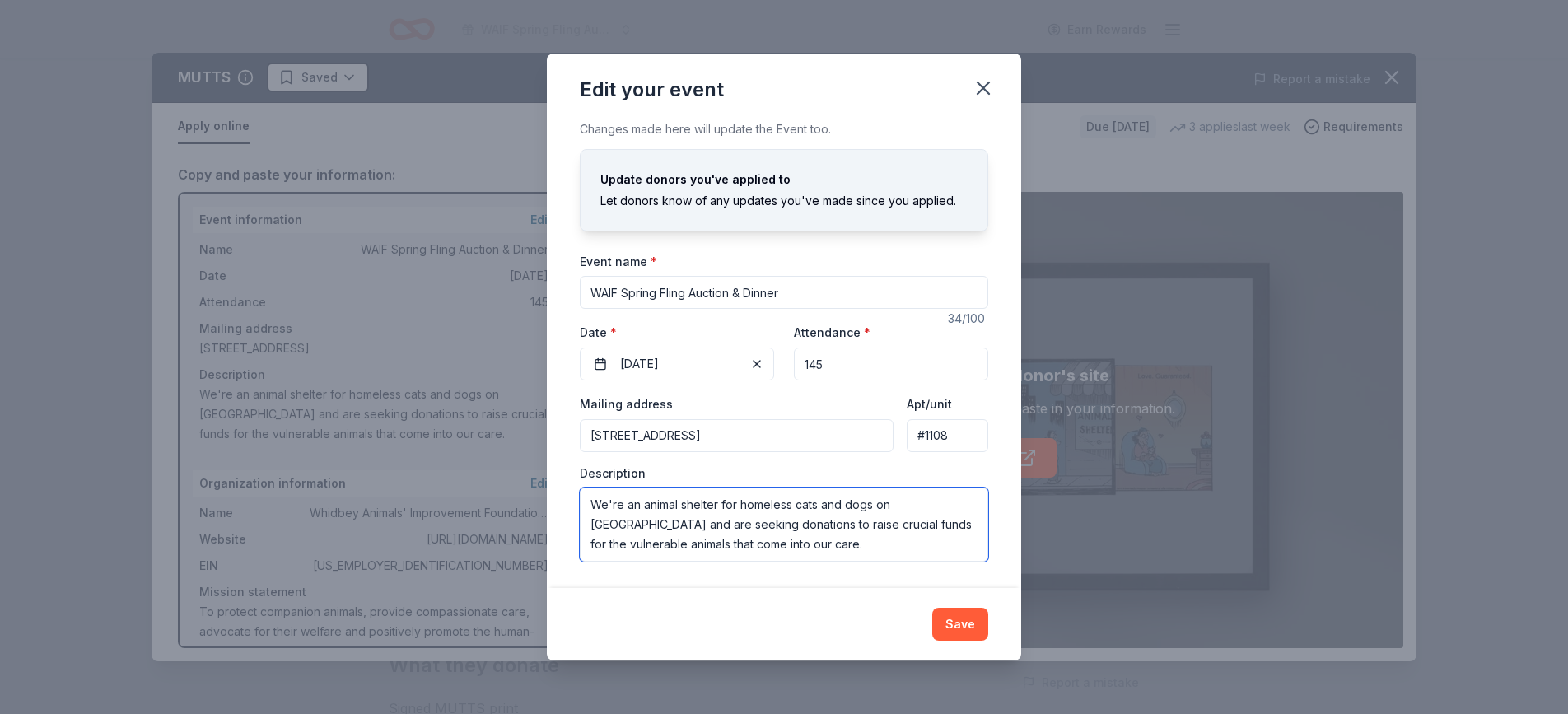
click at [787, 542] on textarea "We're an animal shelter for homeless cats and dogs on Whidbey Island and are se…" at bounding box center [784, 524] width 409 height 75
type textarea "We're an animal shelter for homeless cats and dogs on Whidbey Island and are se…"
click at [948, 635] on button "Save" at bounding box center [960, 624] width 56 height 33
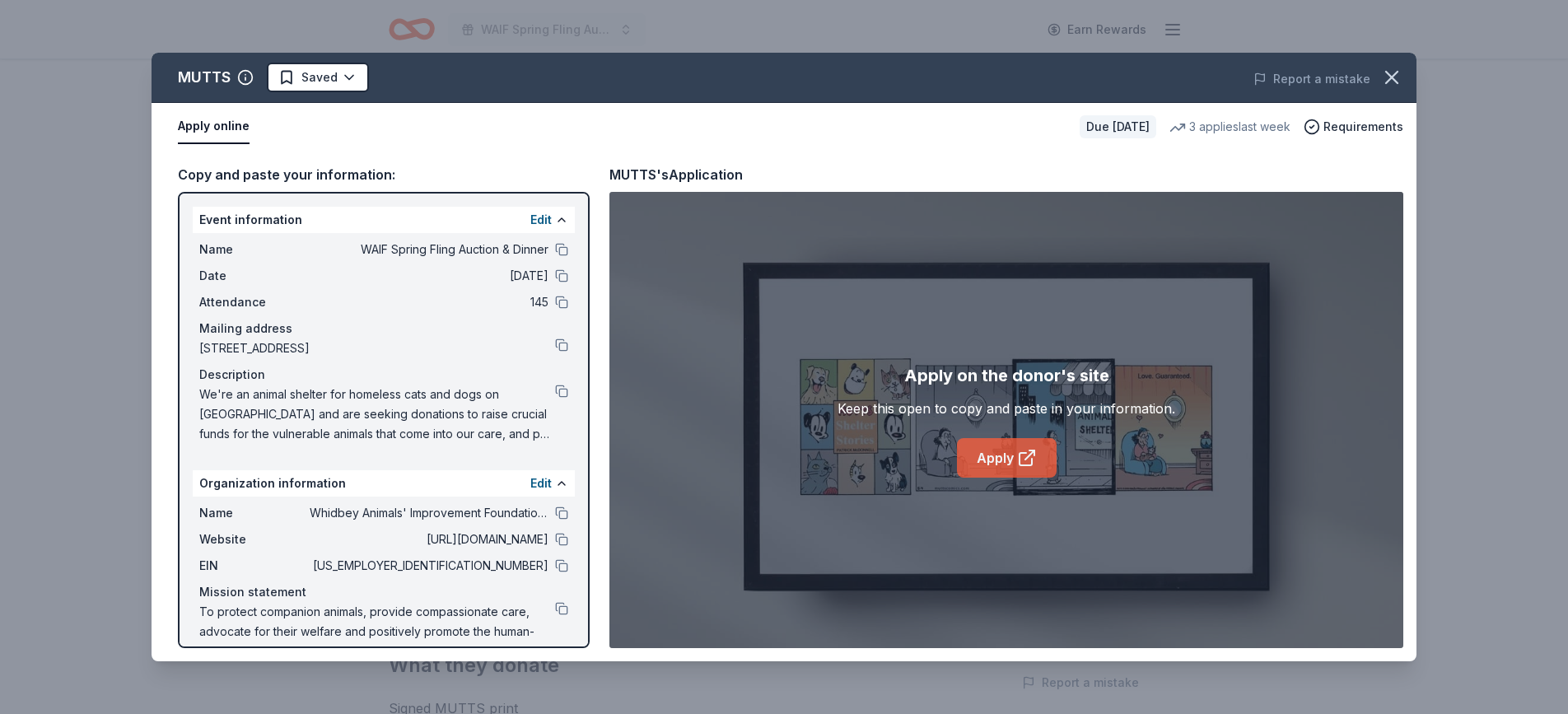
click at [1000, 461] on link "Apply" at bounding box center [1007, 458] width 99 height 40
click at [1397, 75] on icon "button" at bounding box center [1392, 78] width 12 height 12
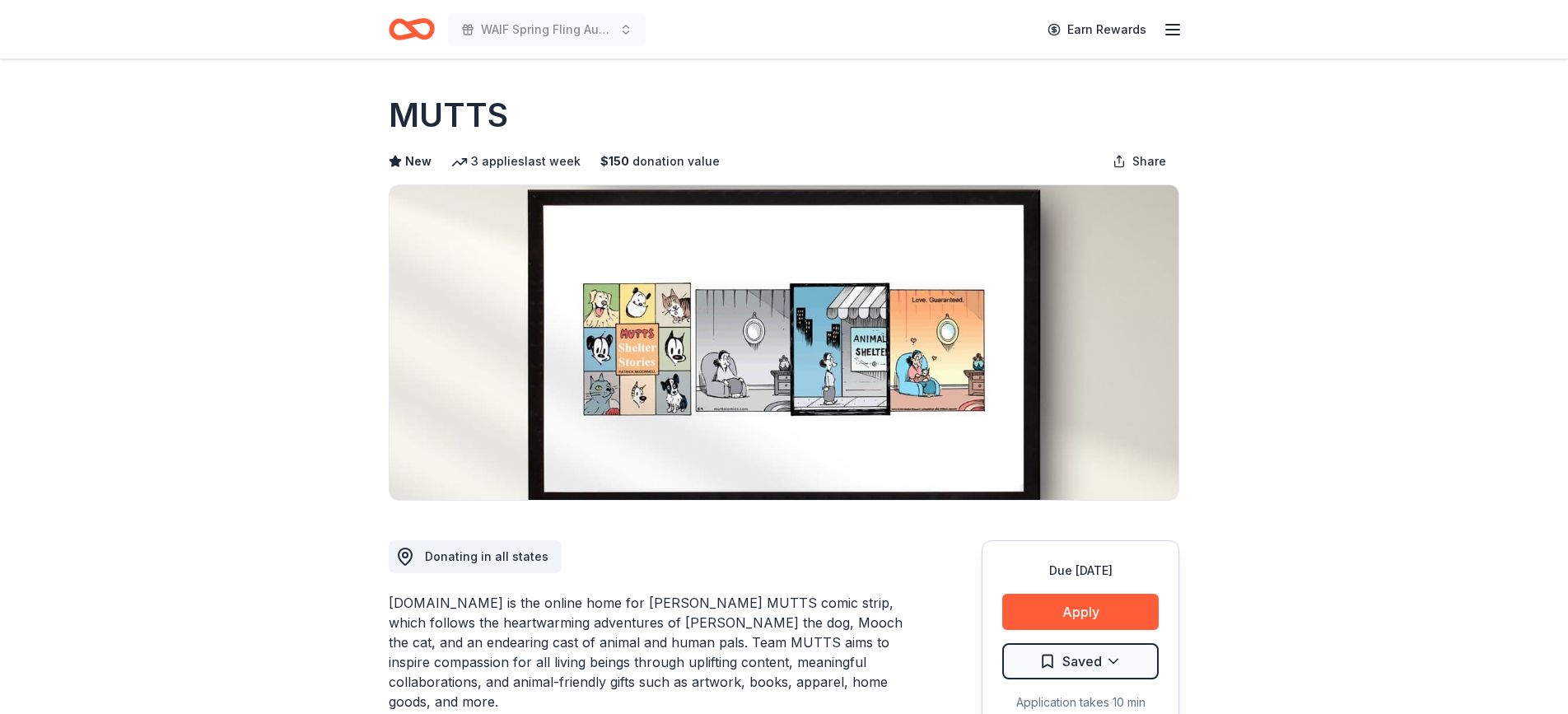
click at [409, 32] on icon "Home" at bounding box center [412, 29] width 46 height 39
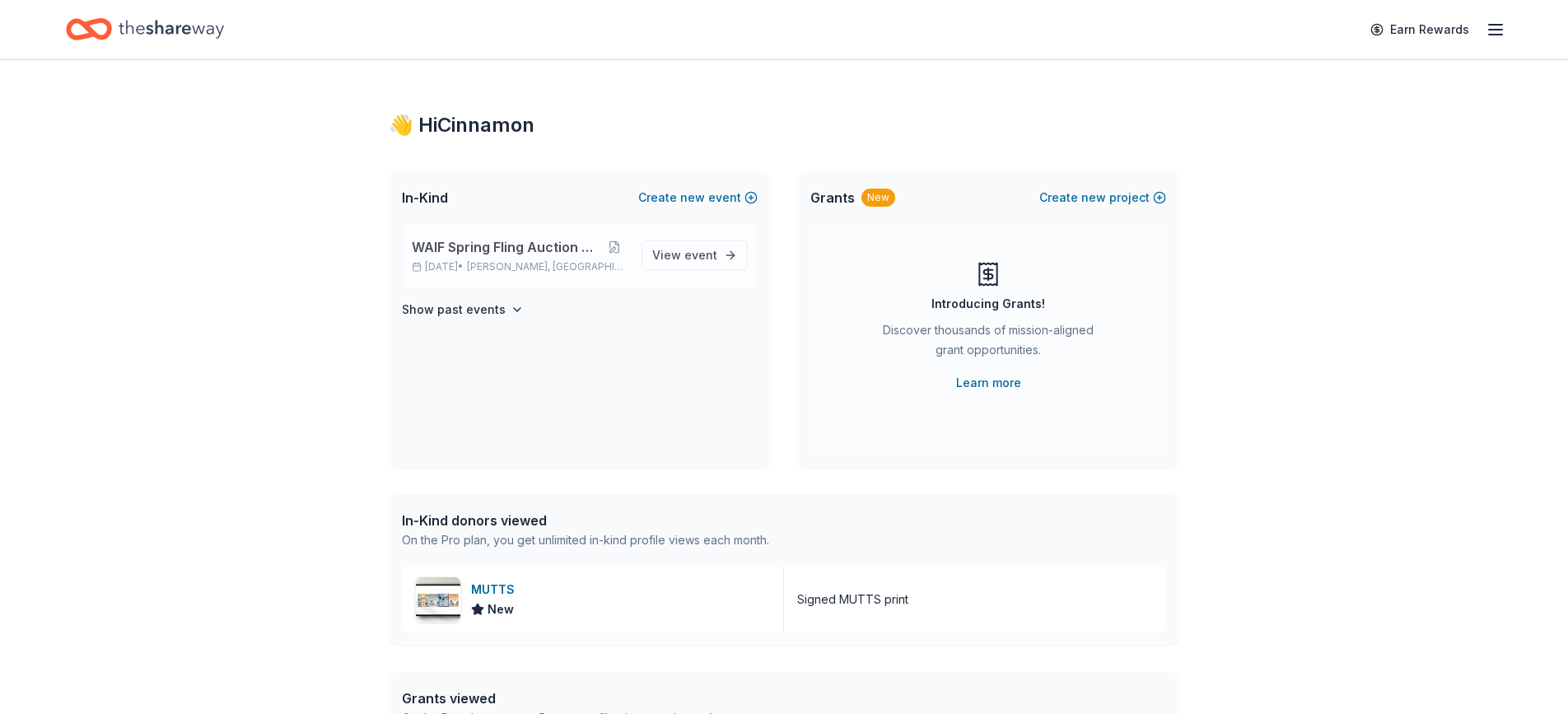
click at [557, 255] on span "WAIF Spring Fling Auction & Dinner" at bounding box center [506, 248] width 190 height 20
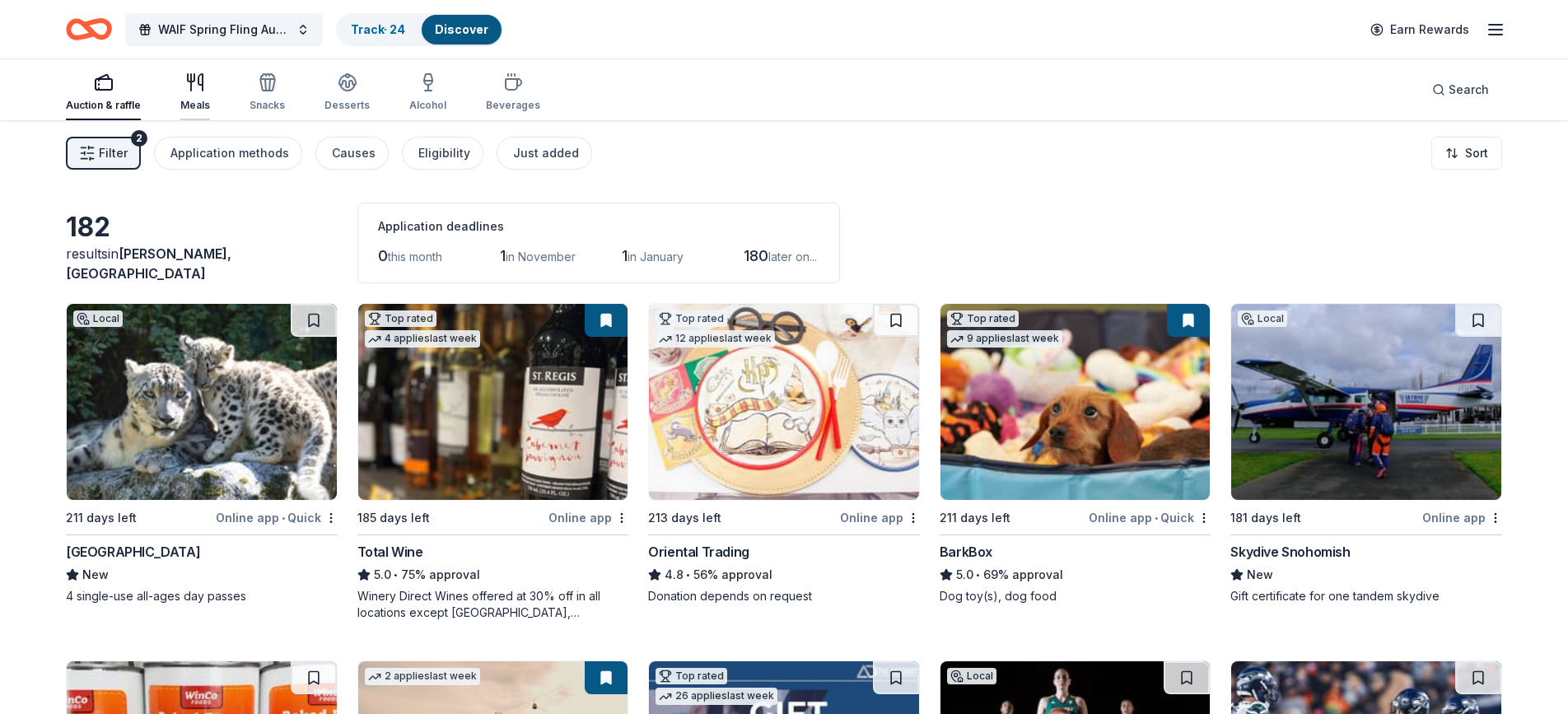
click at [199, 92] on icon "button" at bounding box center [195, 83] width 20 height 20
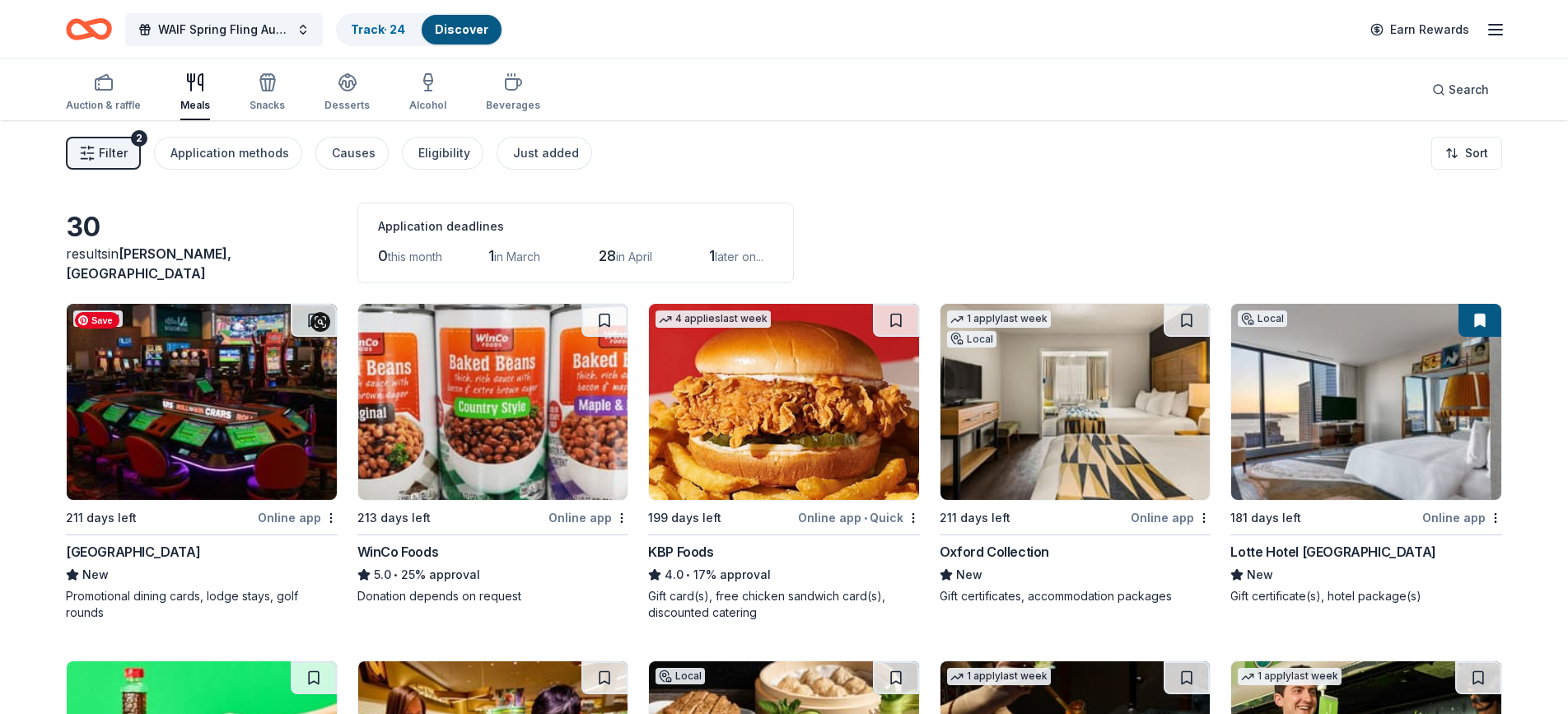
click at [248, 398] on img at bounding box center [202, 402] width 270 height 196
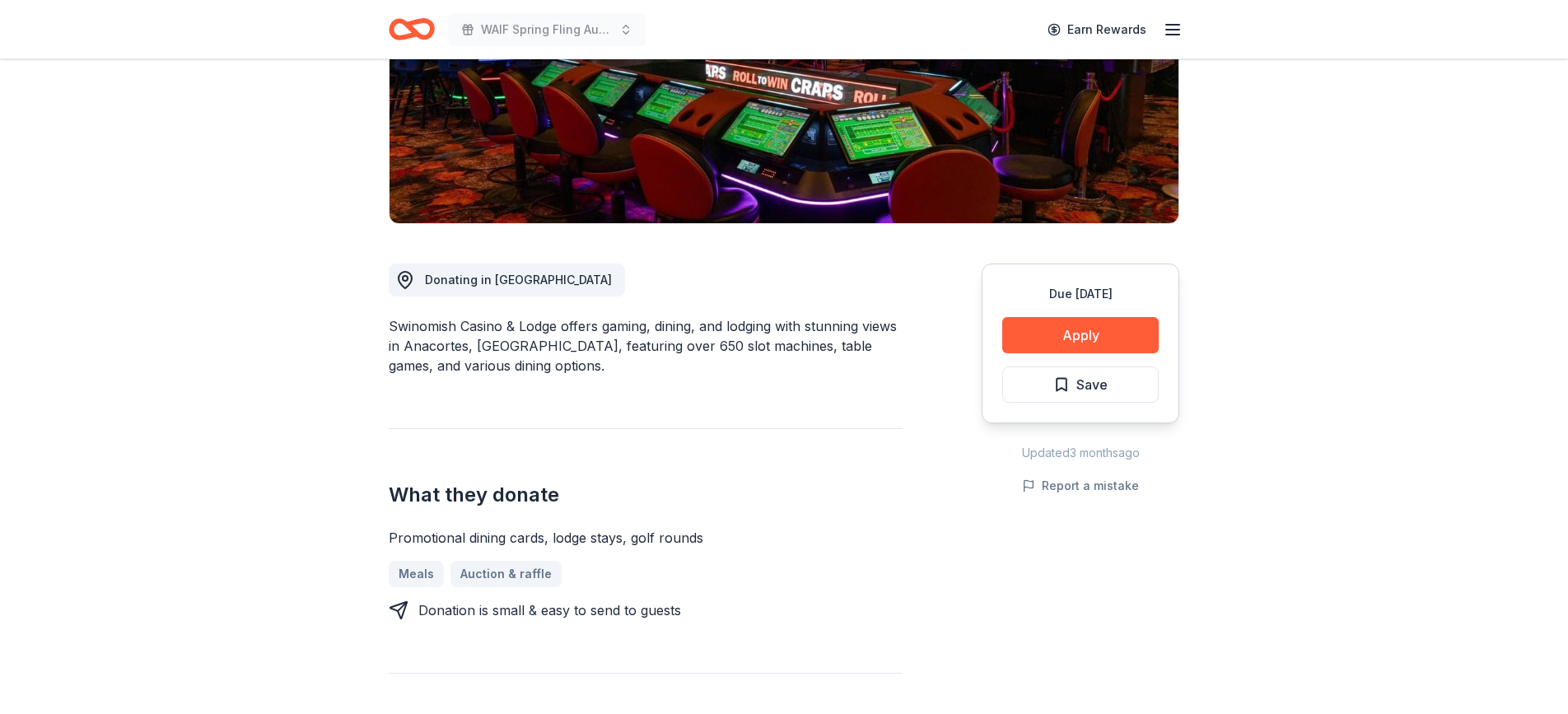
scroll to position [267, 0]
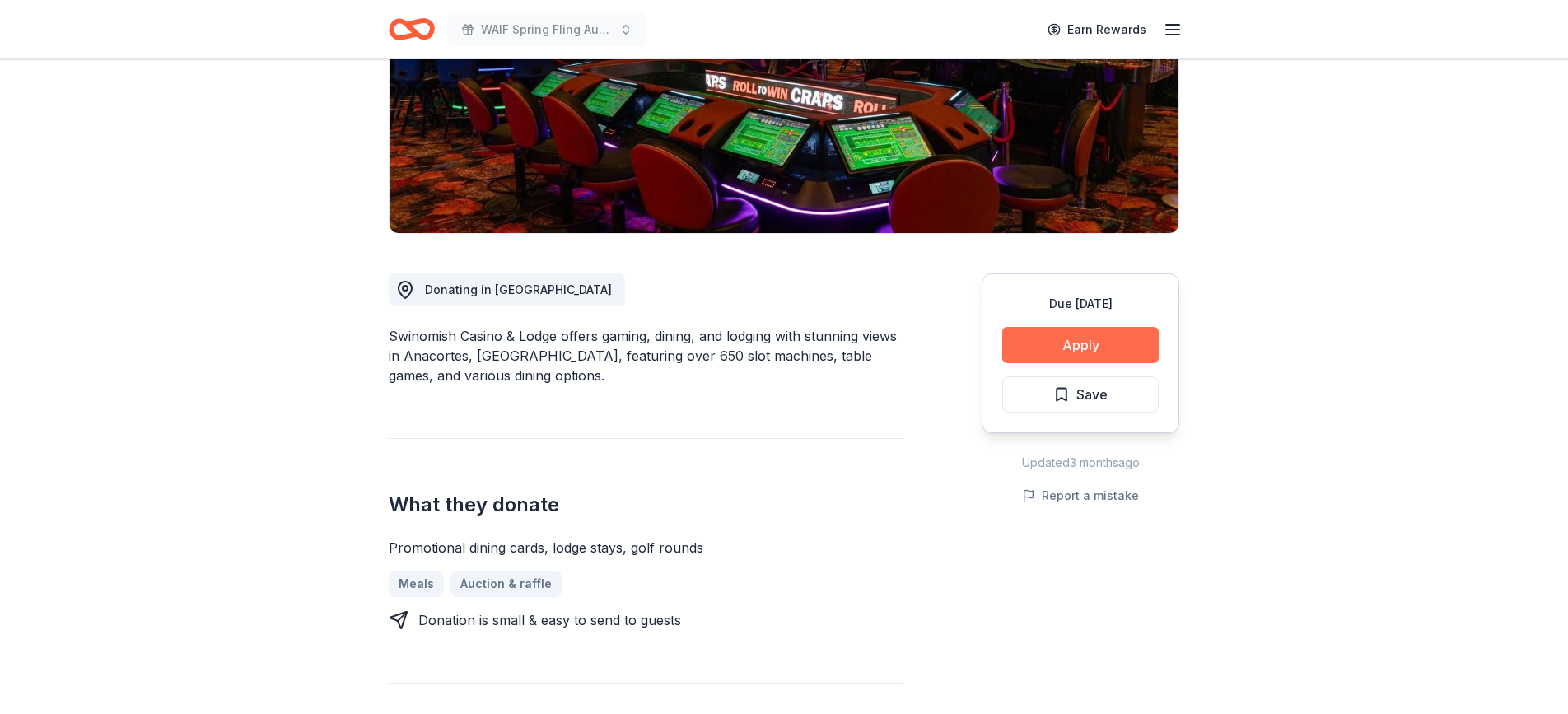
click at [1041, 342] on button "Apply" at bounding box center [1080, 345] width 156 height 36
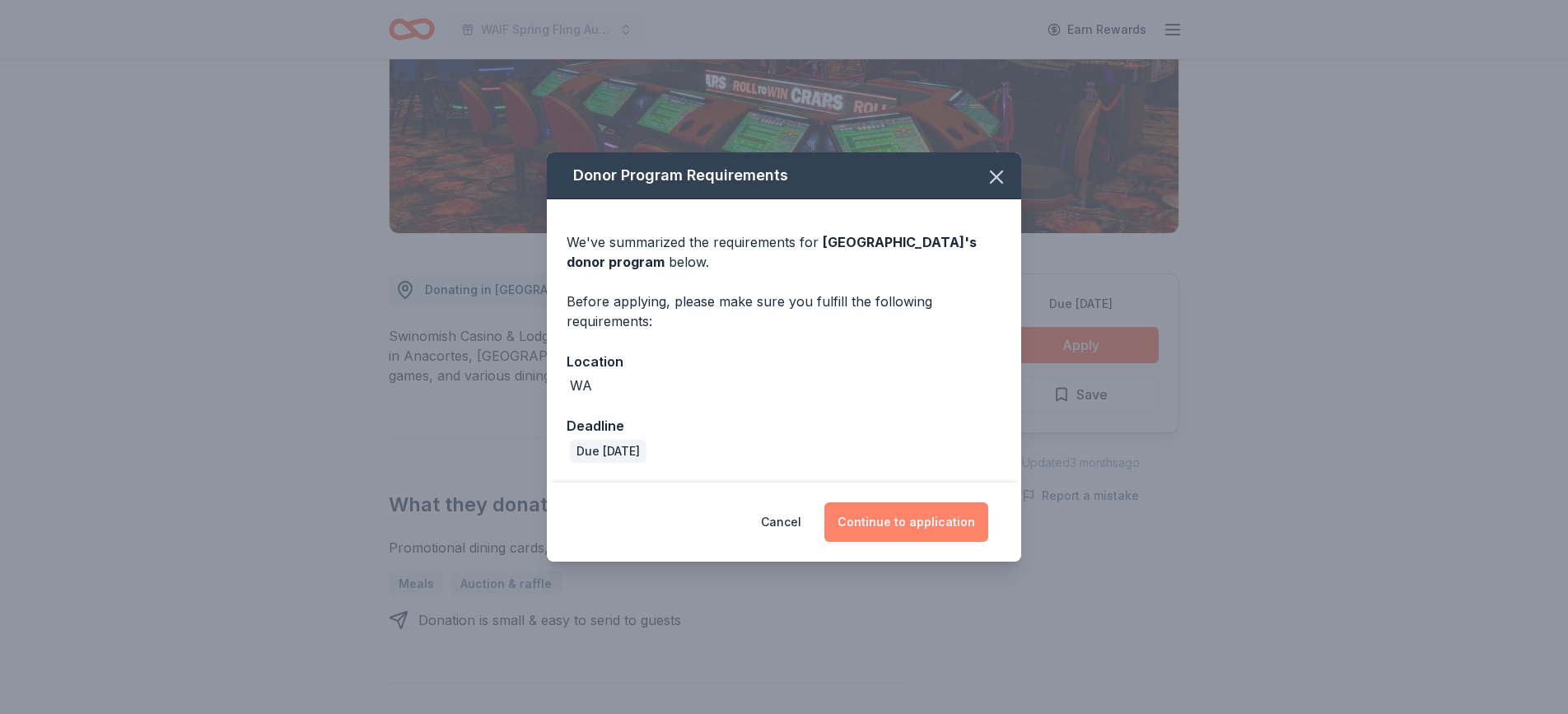
click at [888, 524] on button "Continue to application" at bounding box center [906, 522] width 164 height 40
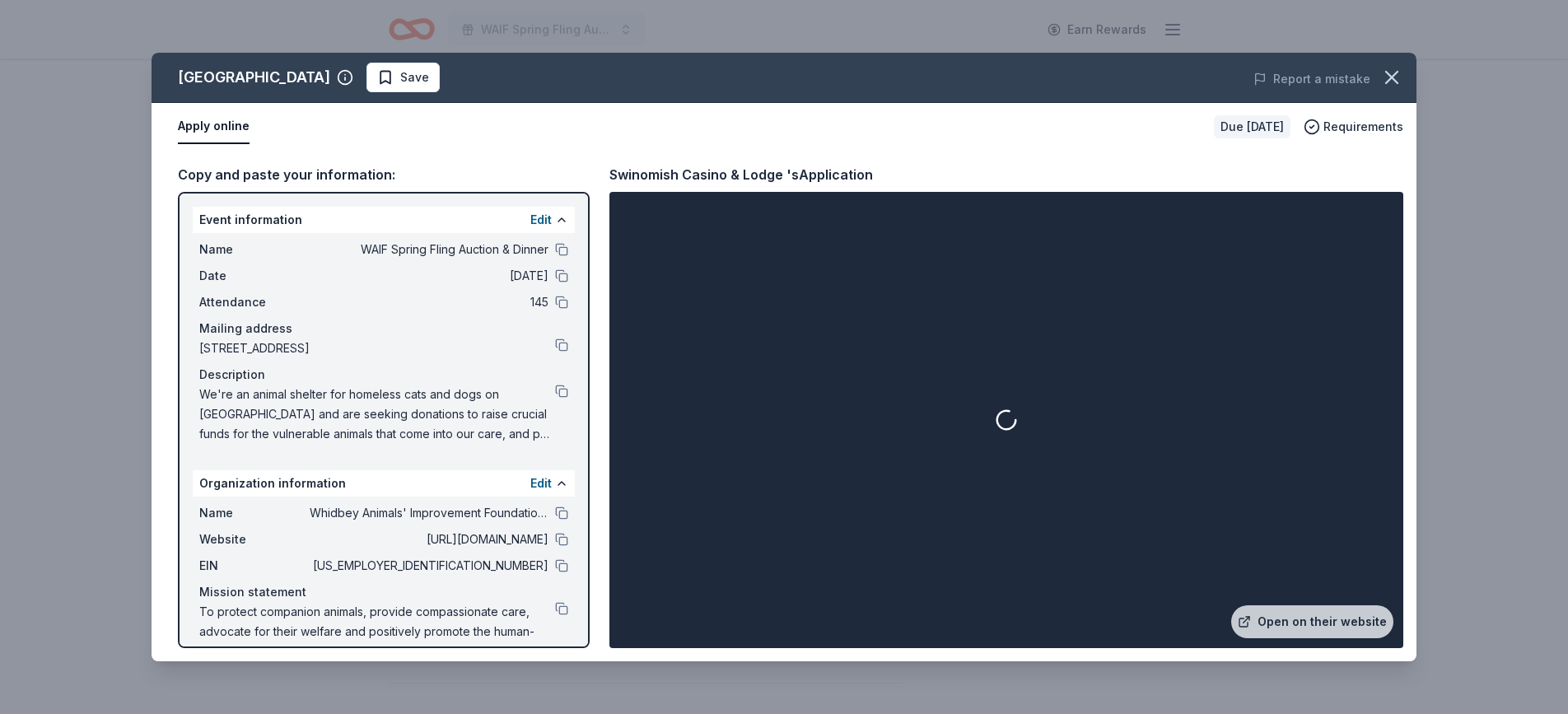
click at [93, 309] on div "Swinomish Casino & Lodge Save Report a mistake Apply online Due in 211 days Req…" at bounding box center [784, 357] width 1568 height 714
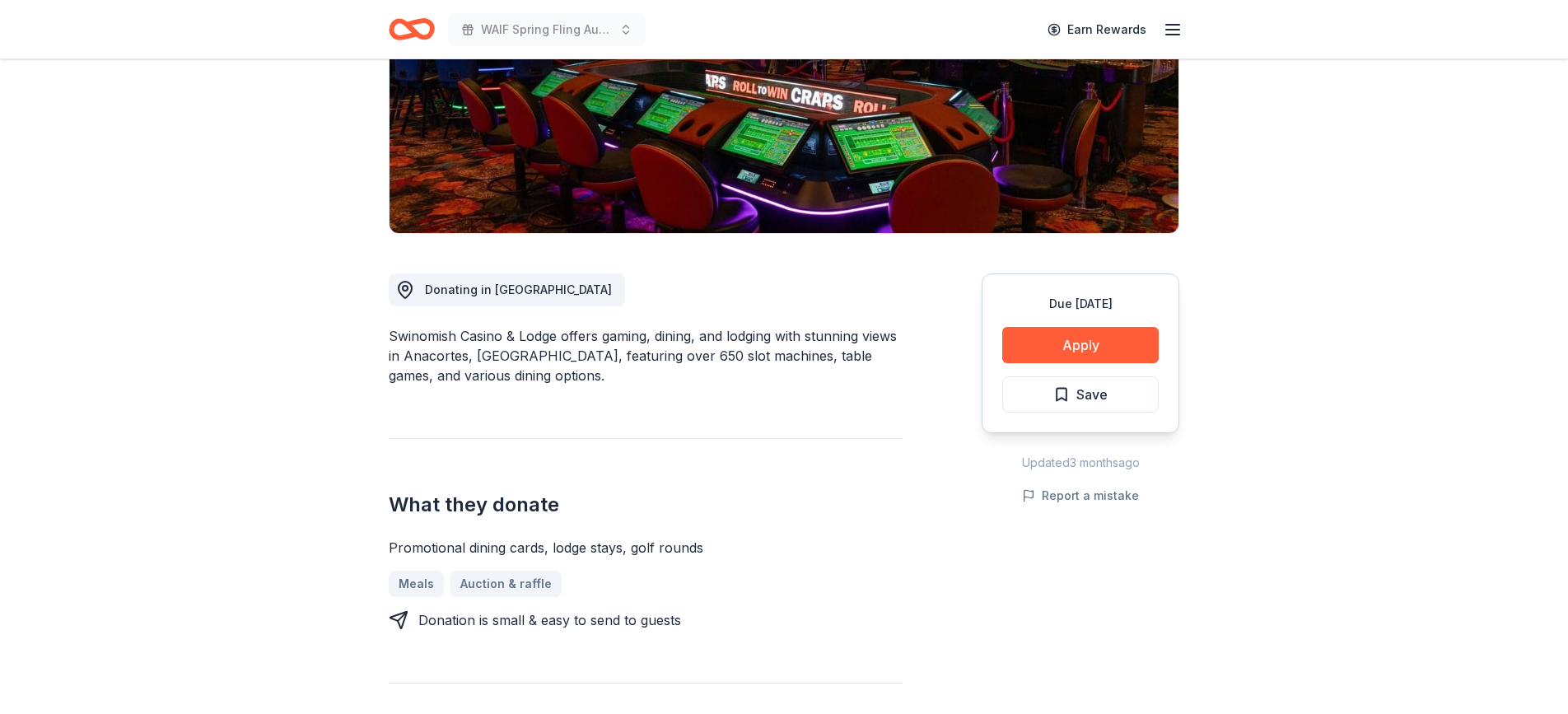
click at [1111, 352] on button "Apply" at bounding box center [1080, 345] width 156 height 36
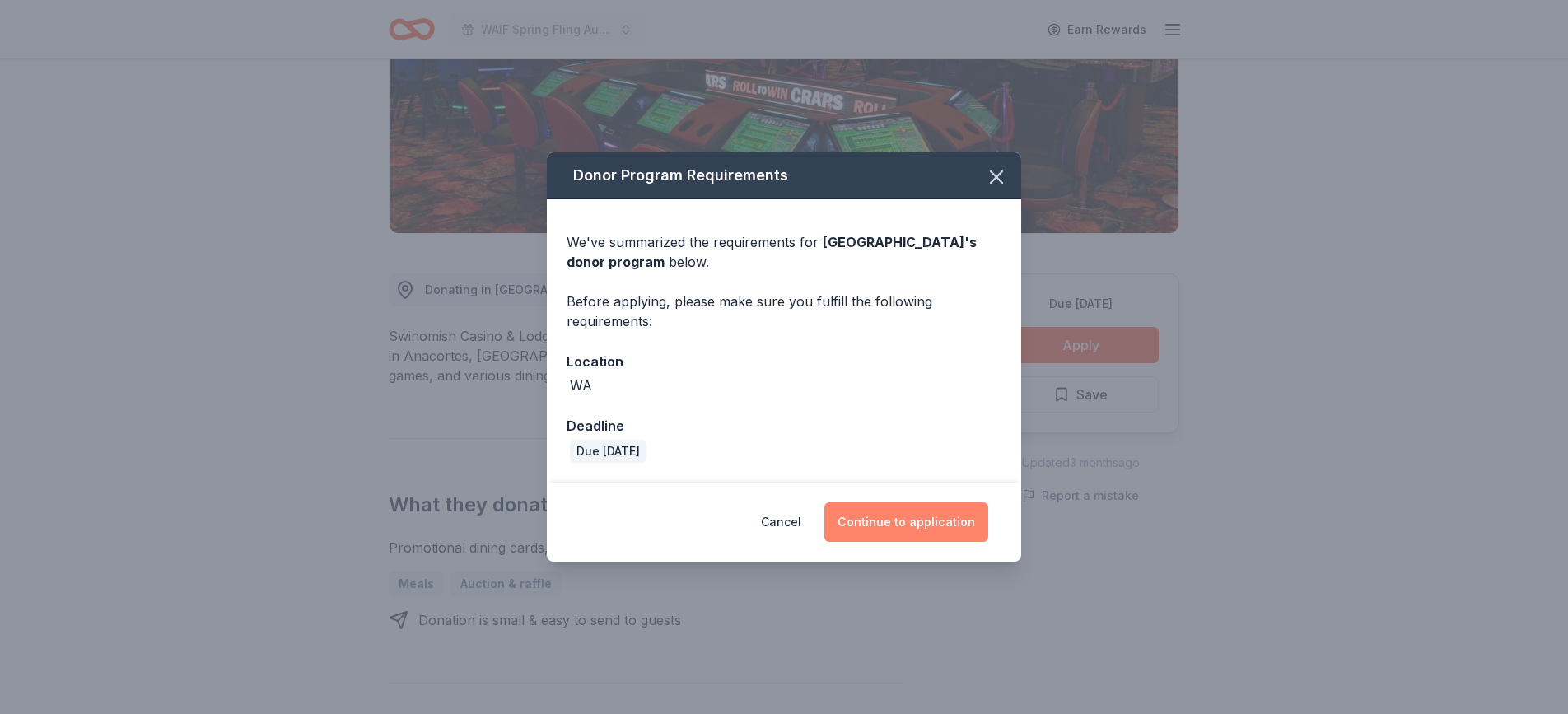
click at [931, 520] on button "Continue to application" at bounding box center [906, 522] width 164 height 40
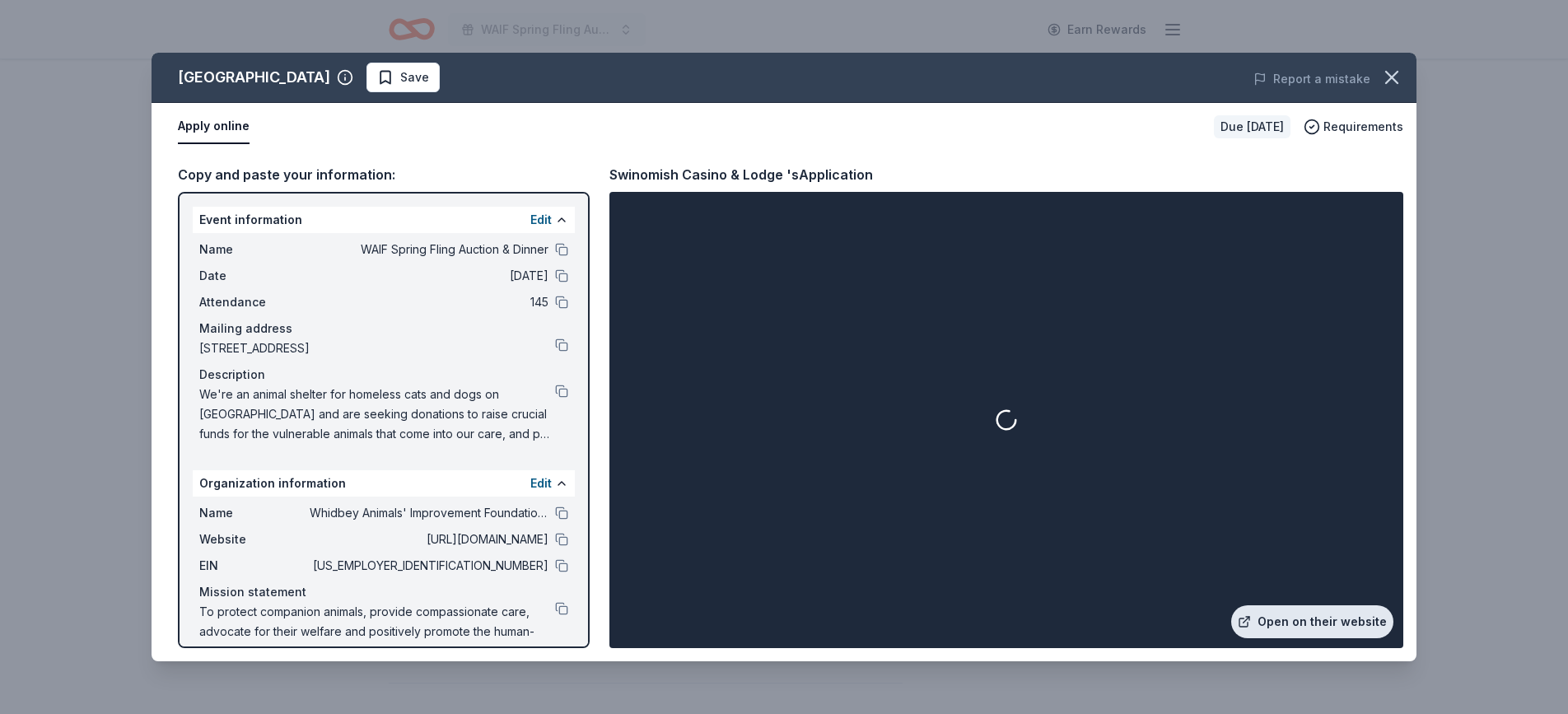
click at [1305, 623] on link "Open on their website" at bounding box center [1311, 622] width 162 height 33
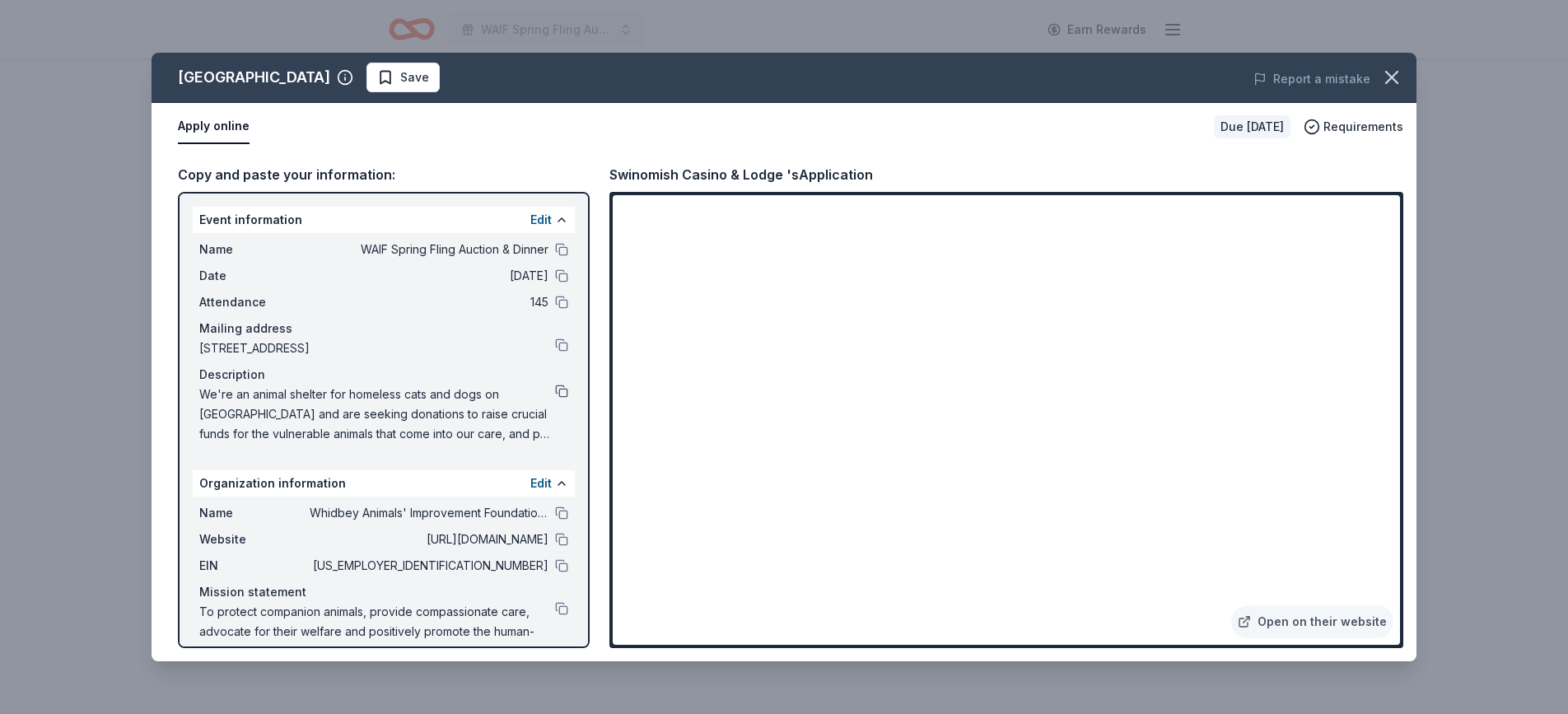
click at [565, 393] on button at bounding box center [561, 391] width 13 height 13
